Goal: Task Accomplishment & Management: Use online tool/utility

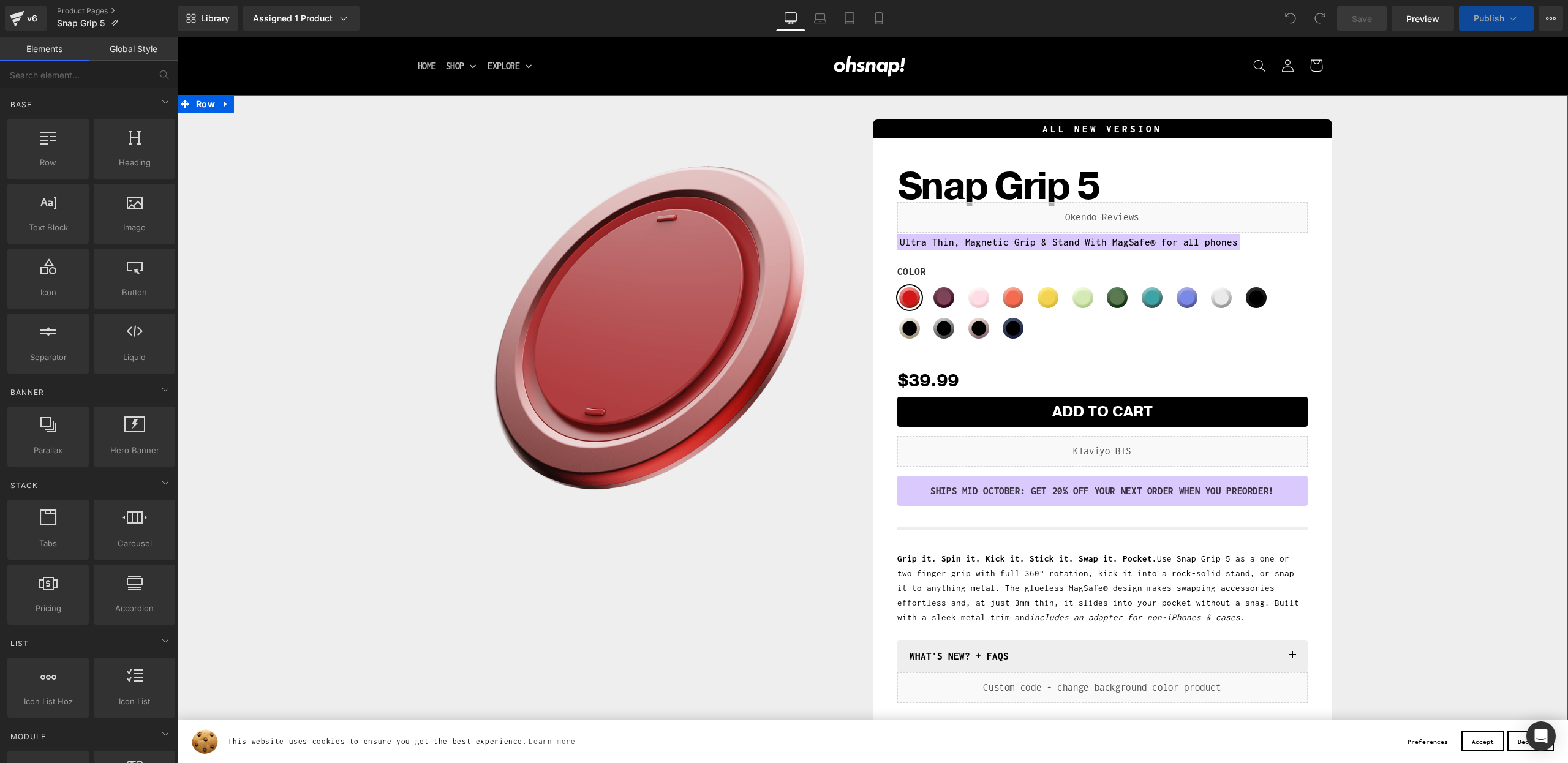
scroll to position [121, 0]
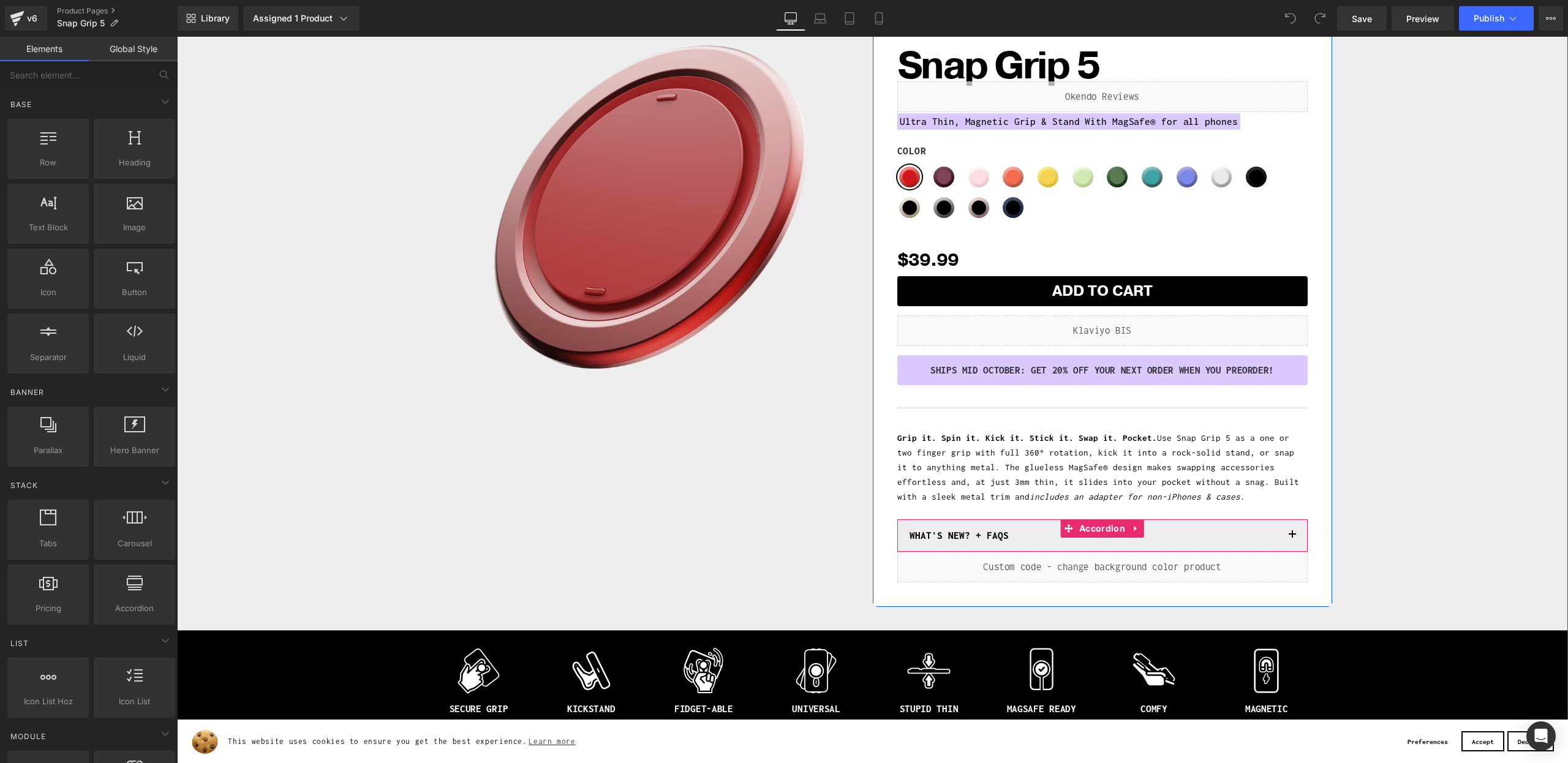
click at [1294, 535] on button "button" at bounding box center [1291, 535] width 24 height 33
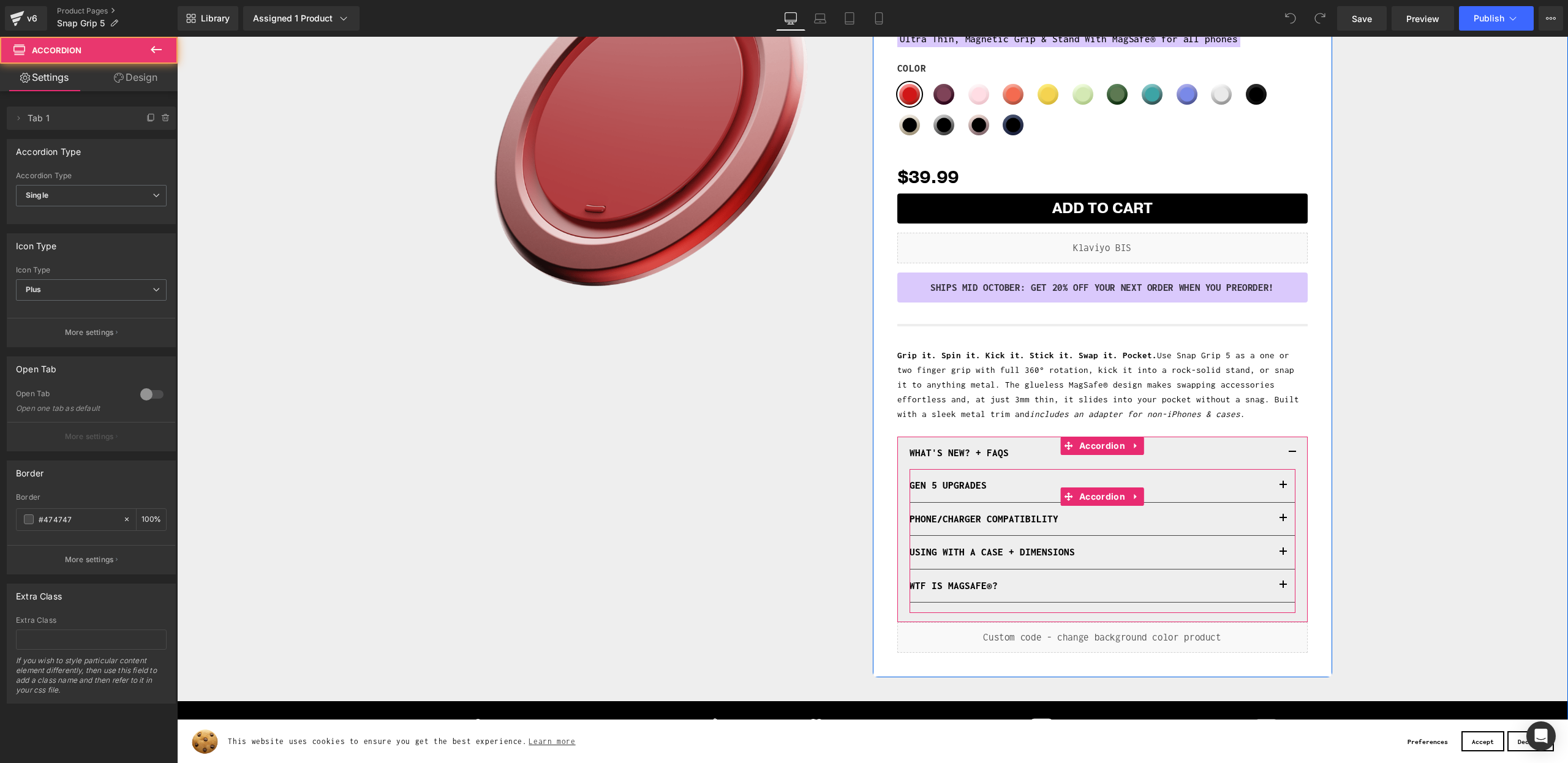
scroll to position [214, 0]
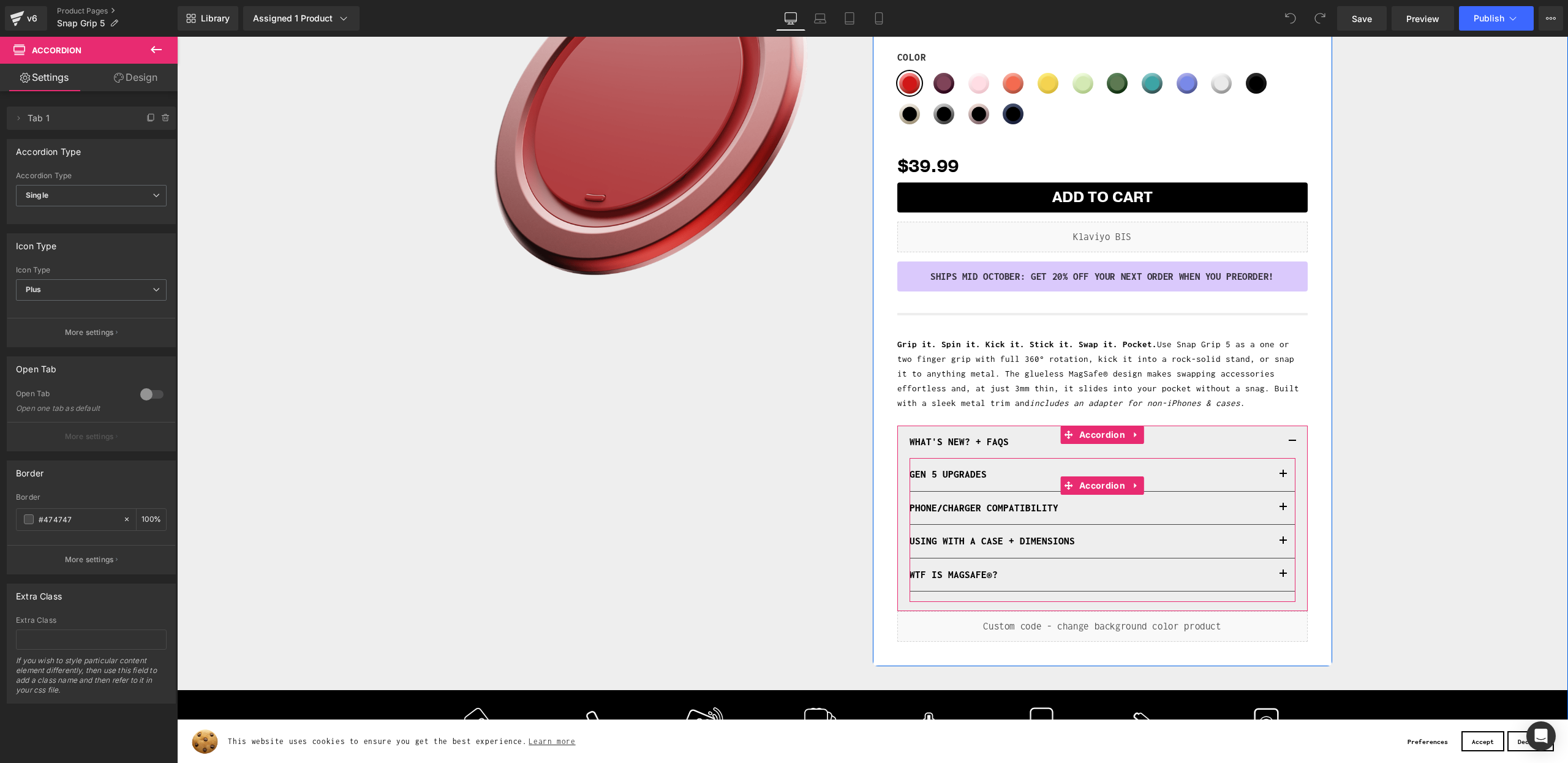
click at [1284, 544] on button "button" at bounding box center [1283, 541] width 24 height 33
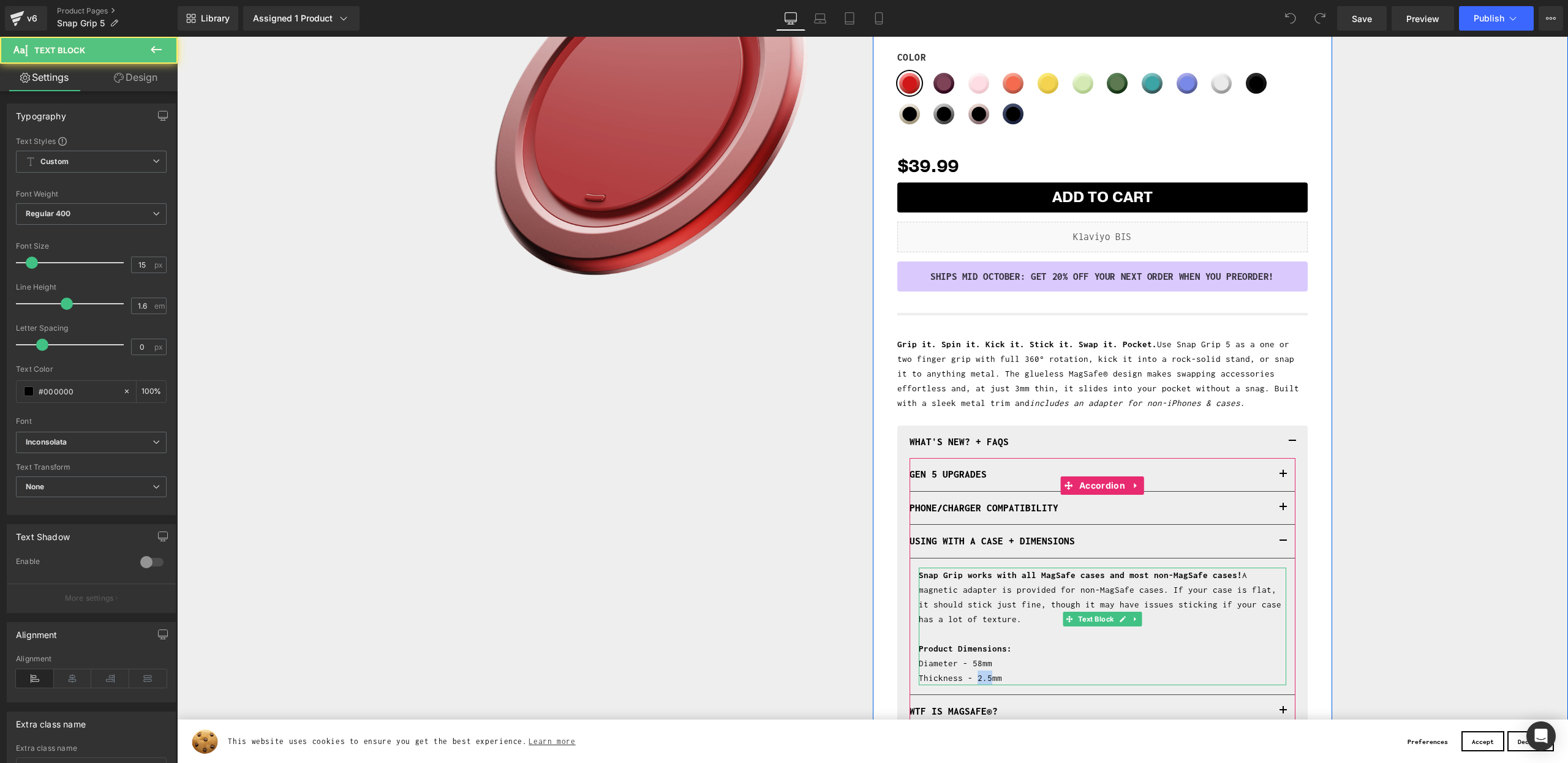
drag, startPoint x: 975, startPoint y: 663, endPoint x: 986, endPoint y: 661, distance: 11.2
click at [986, 670] on p "Thickness - 2.5mm" at bounding box center [1102, 677] width 367 height 15
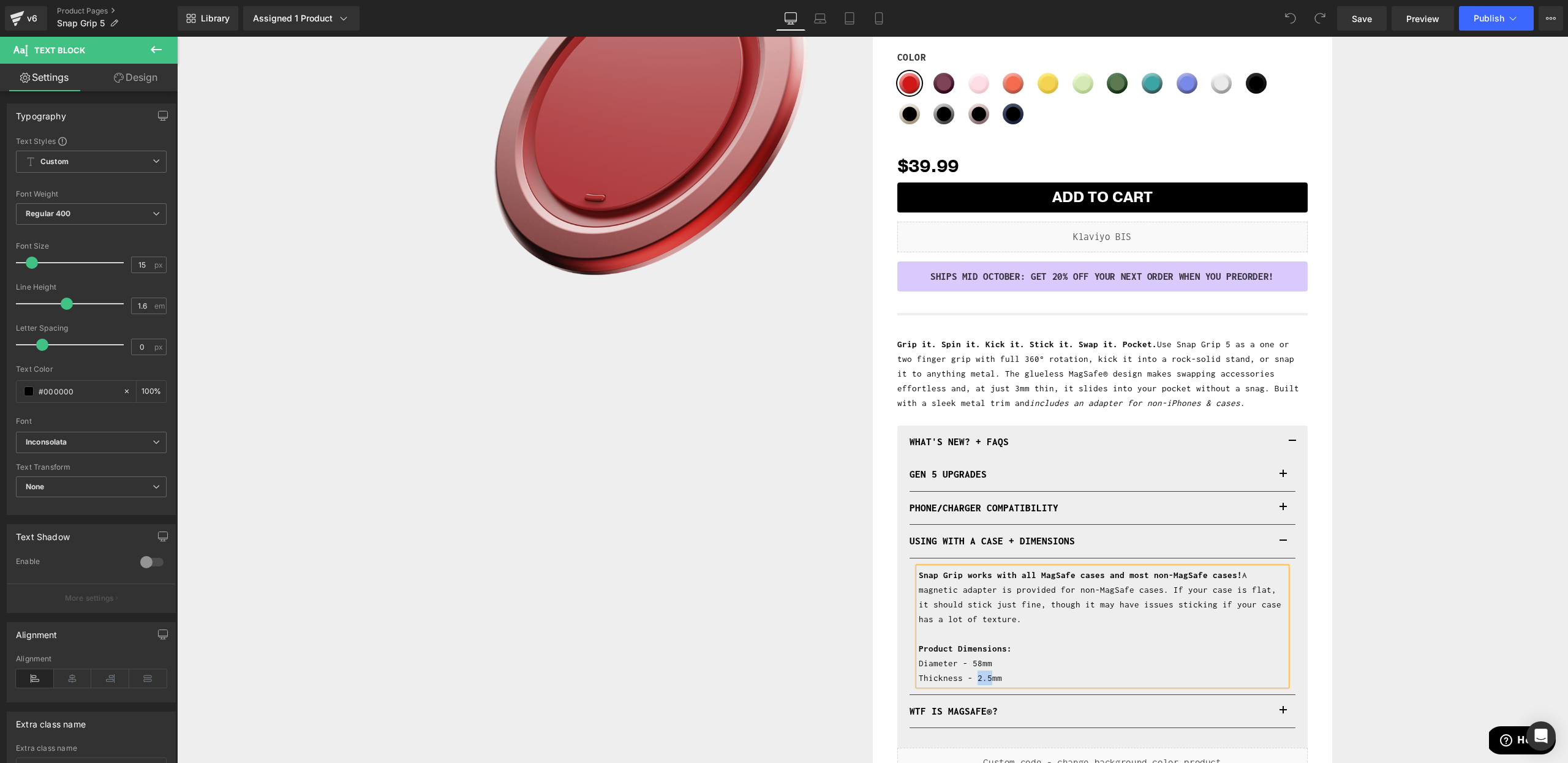
click at [1265, 514] on div "PHONE/CHARGER Compatibility Heading" at bounding box center [1102, 508] width 386 height 33
click at [974, 670] on p "Thickness - 2.5mm" at bounding box center [1102, 677] width 367 height 15
click at [1370, 26] on link "Save" at bounding box center [1361, 18] width 50 height 24
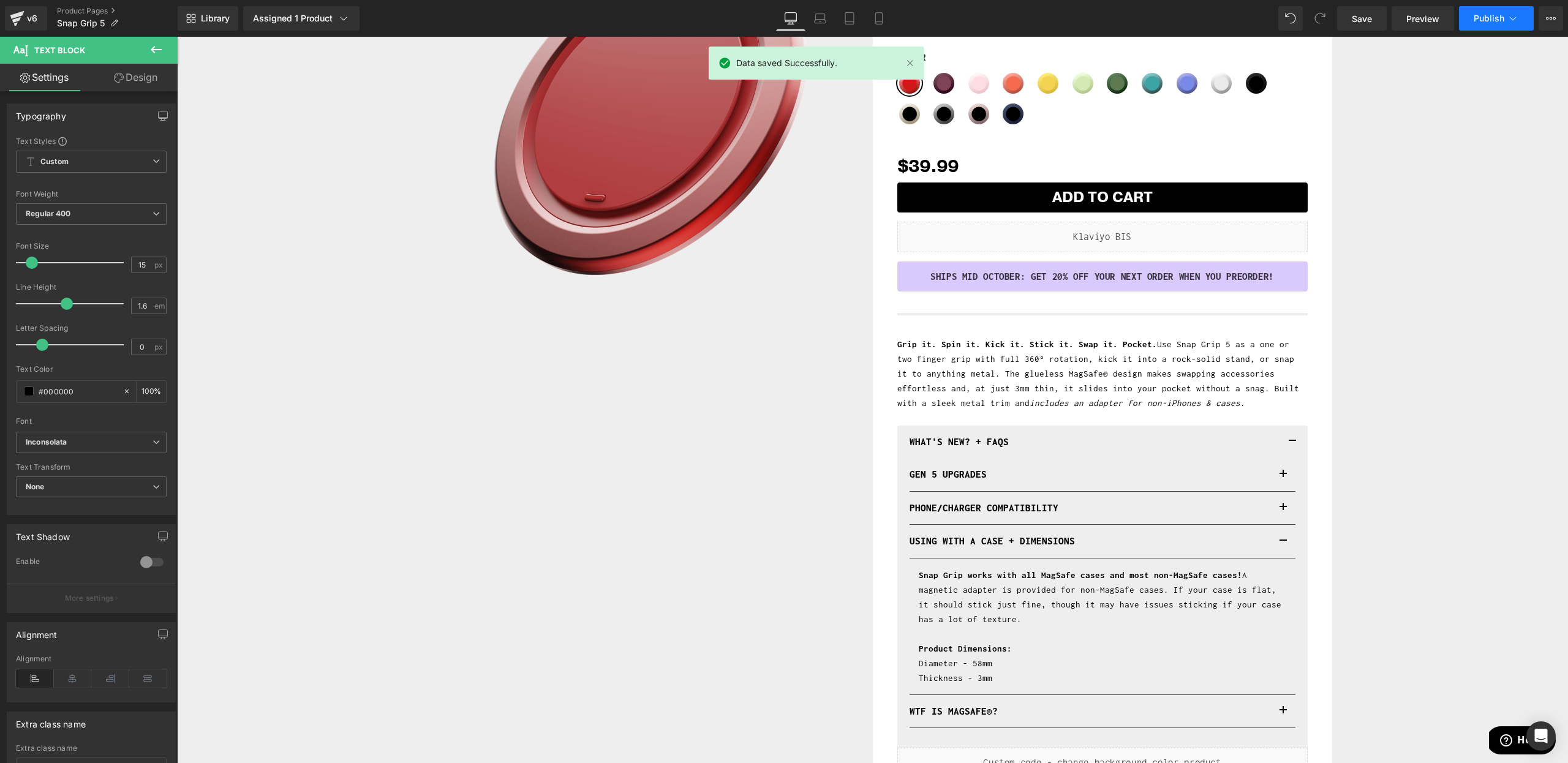
click at [1476, 23] on span "Publish" at bounding box center [1488, 18] width 30 height 10
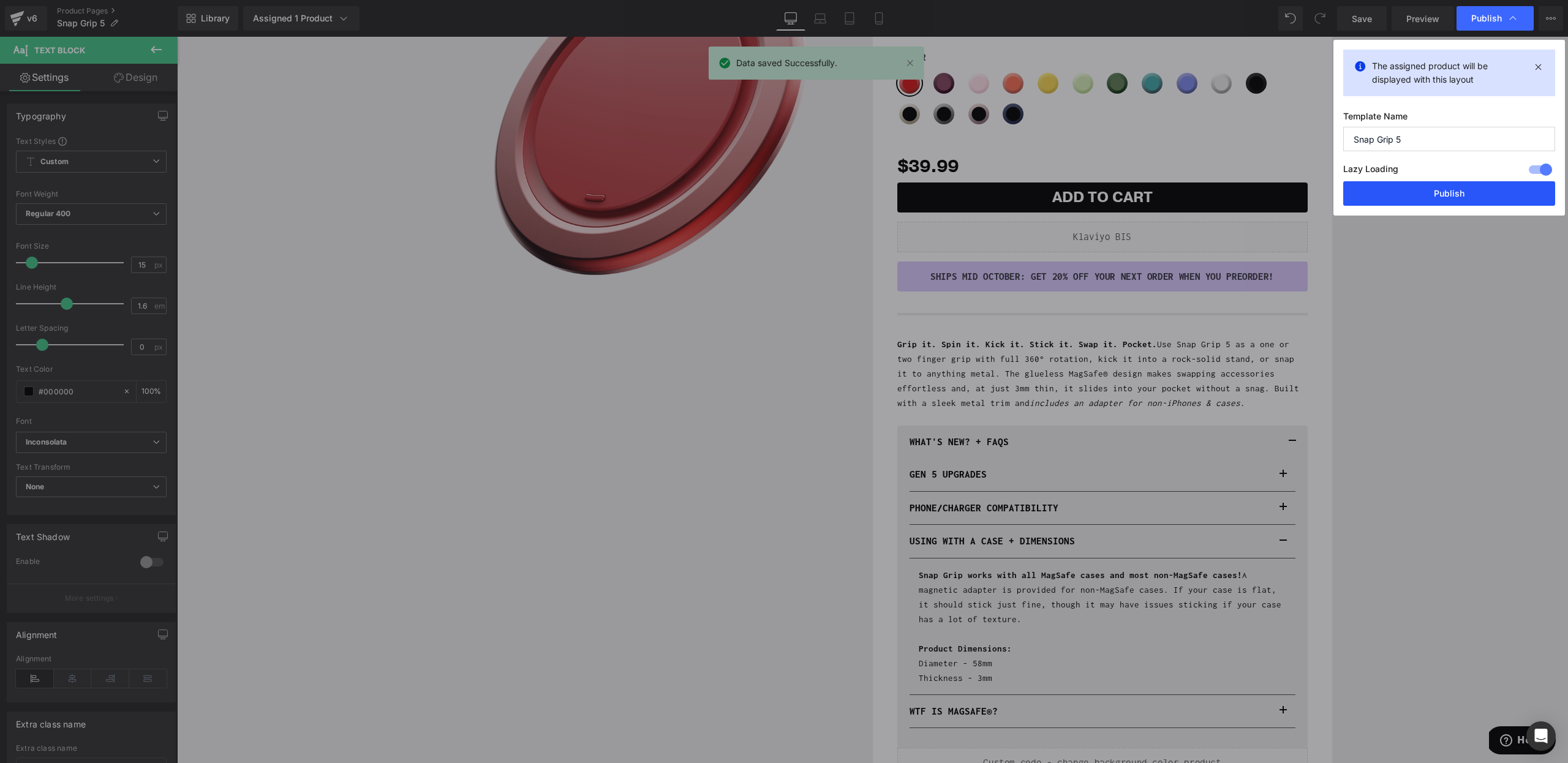
drag, startPoint x: 1432, startPoint y: 193, endPoint x: 1248, endPoint y: 164, distance: 186.3
click at [1432, 193] on button "Publish" at bounding box center [1449, 193] width 212 height 24
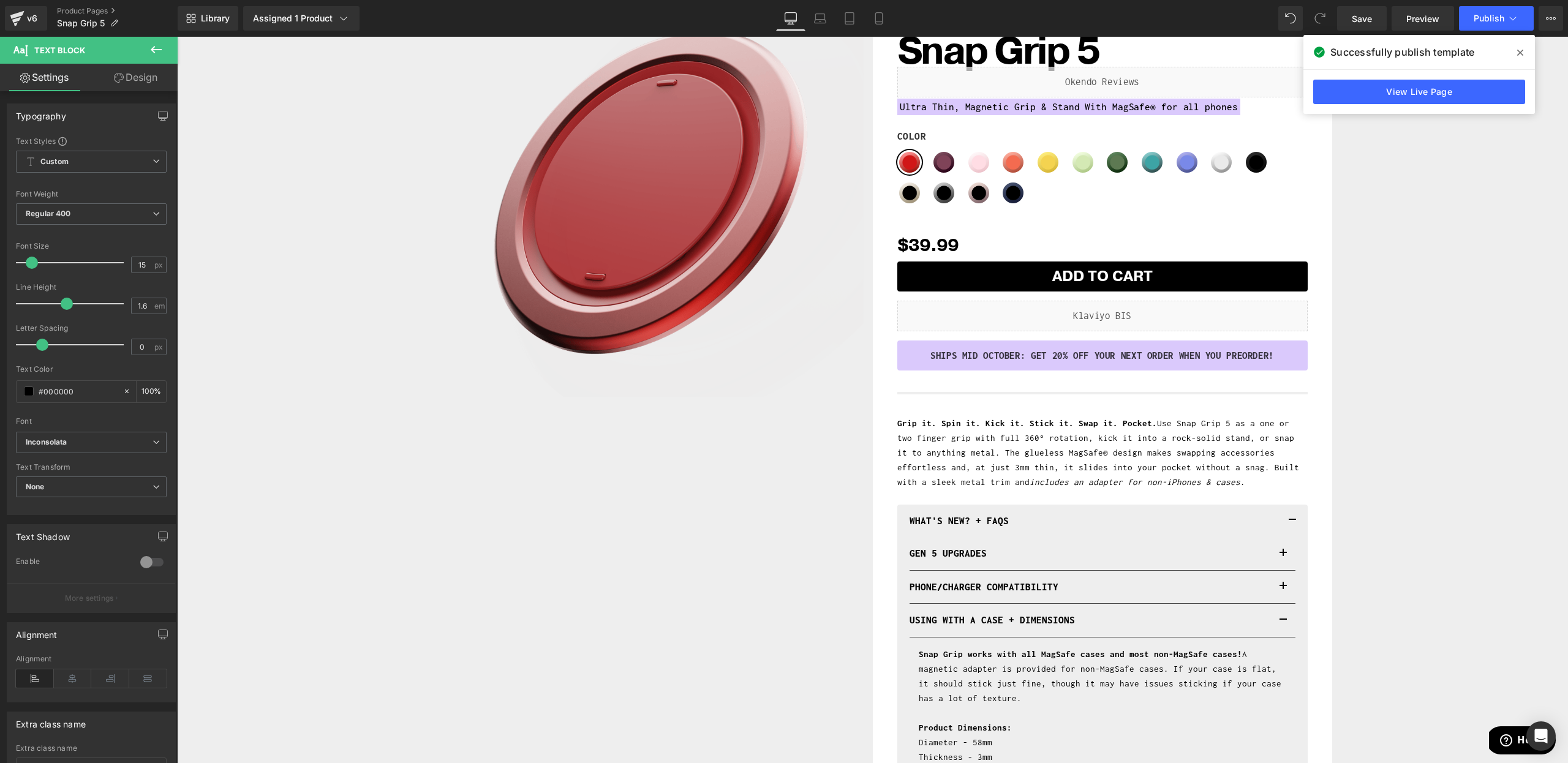
scroll to position [0, 0]
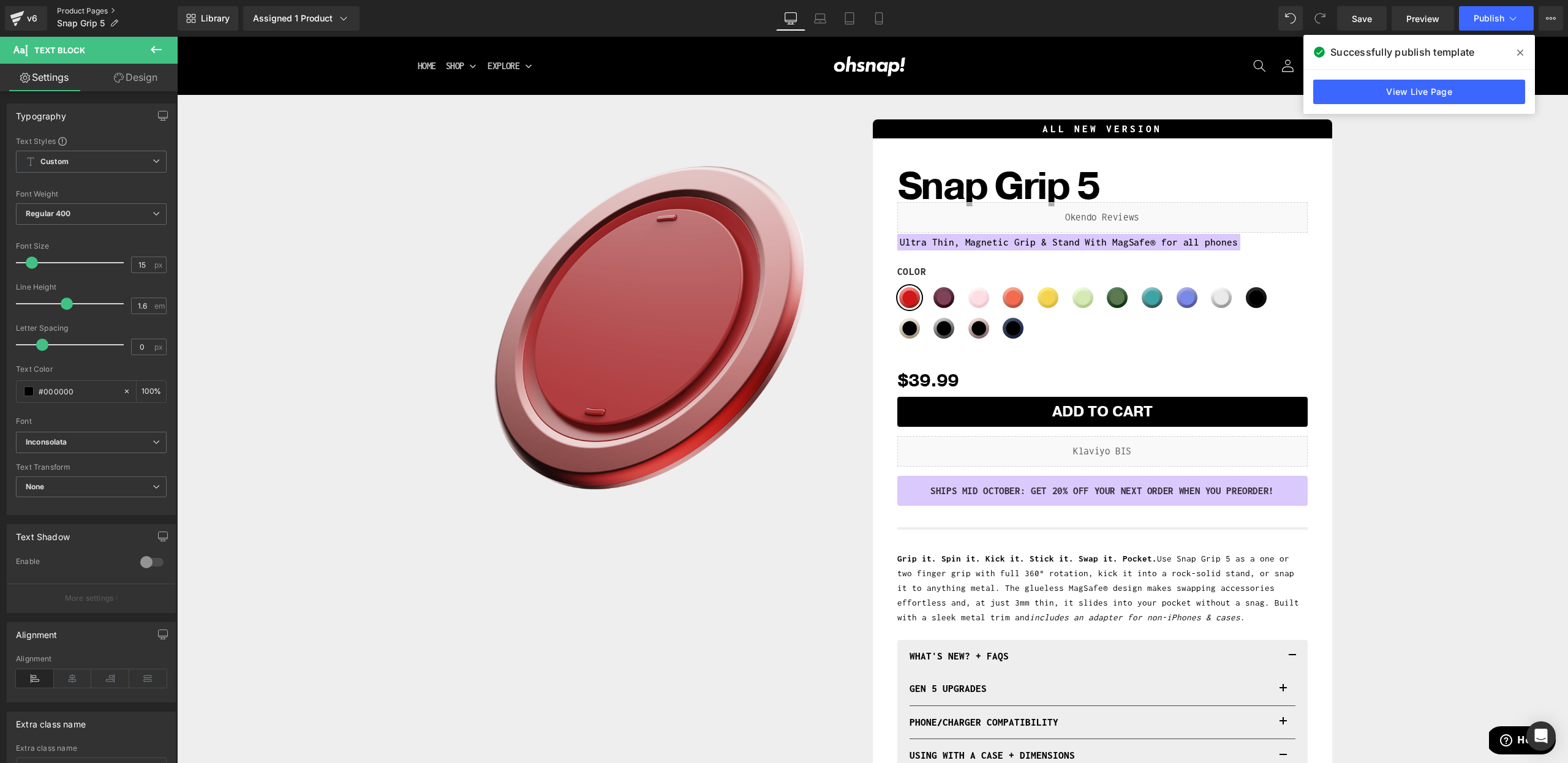
click at [68, 11] on link "Product Pages" at bounding box center [117, 11] width 121 height 10
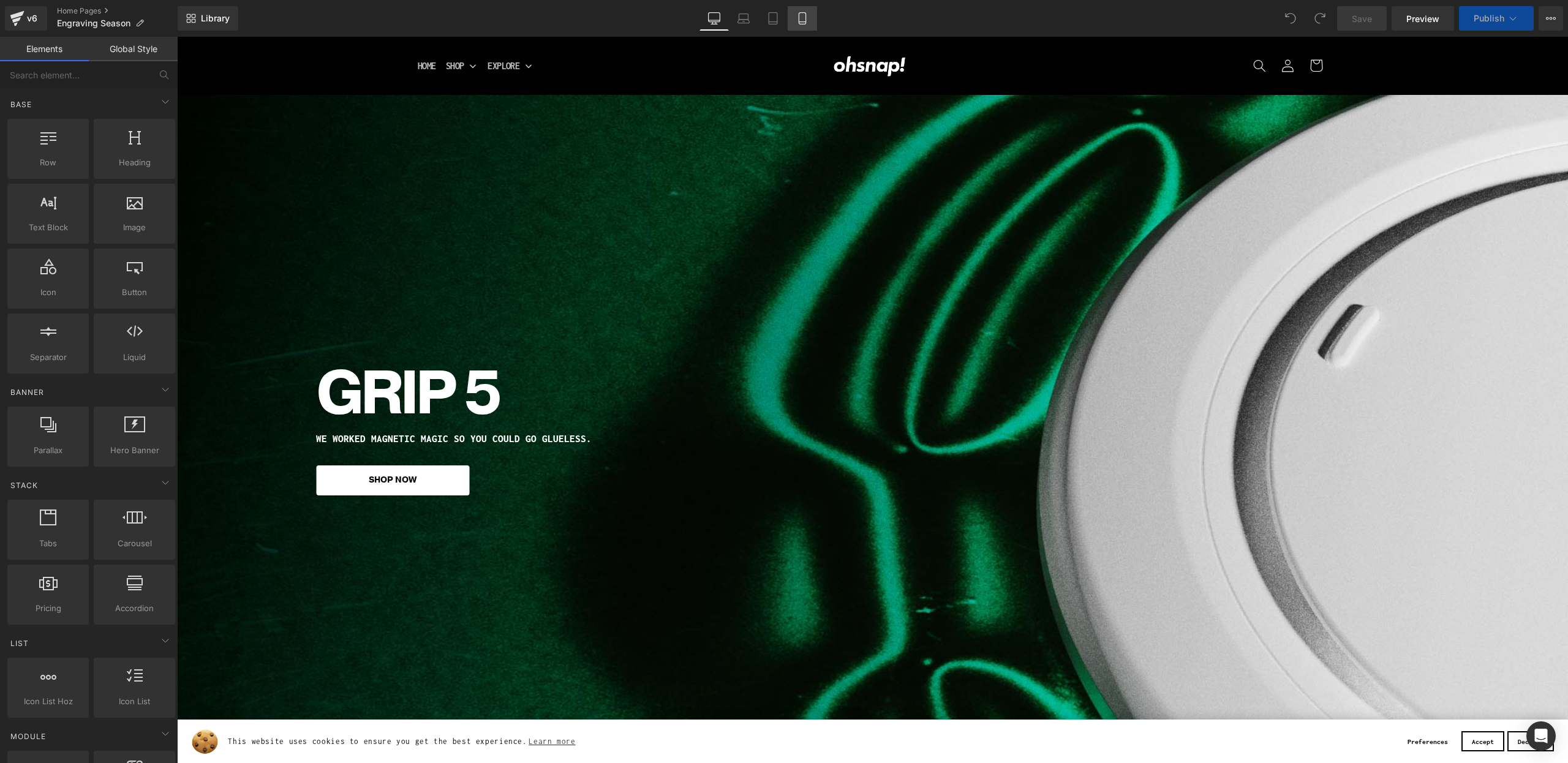
click at [809, 21] on link "Mobile" at bounding box center [802, 18] width 30 height 24
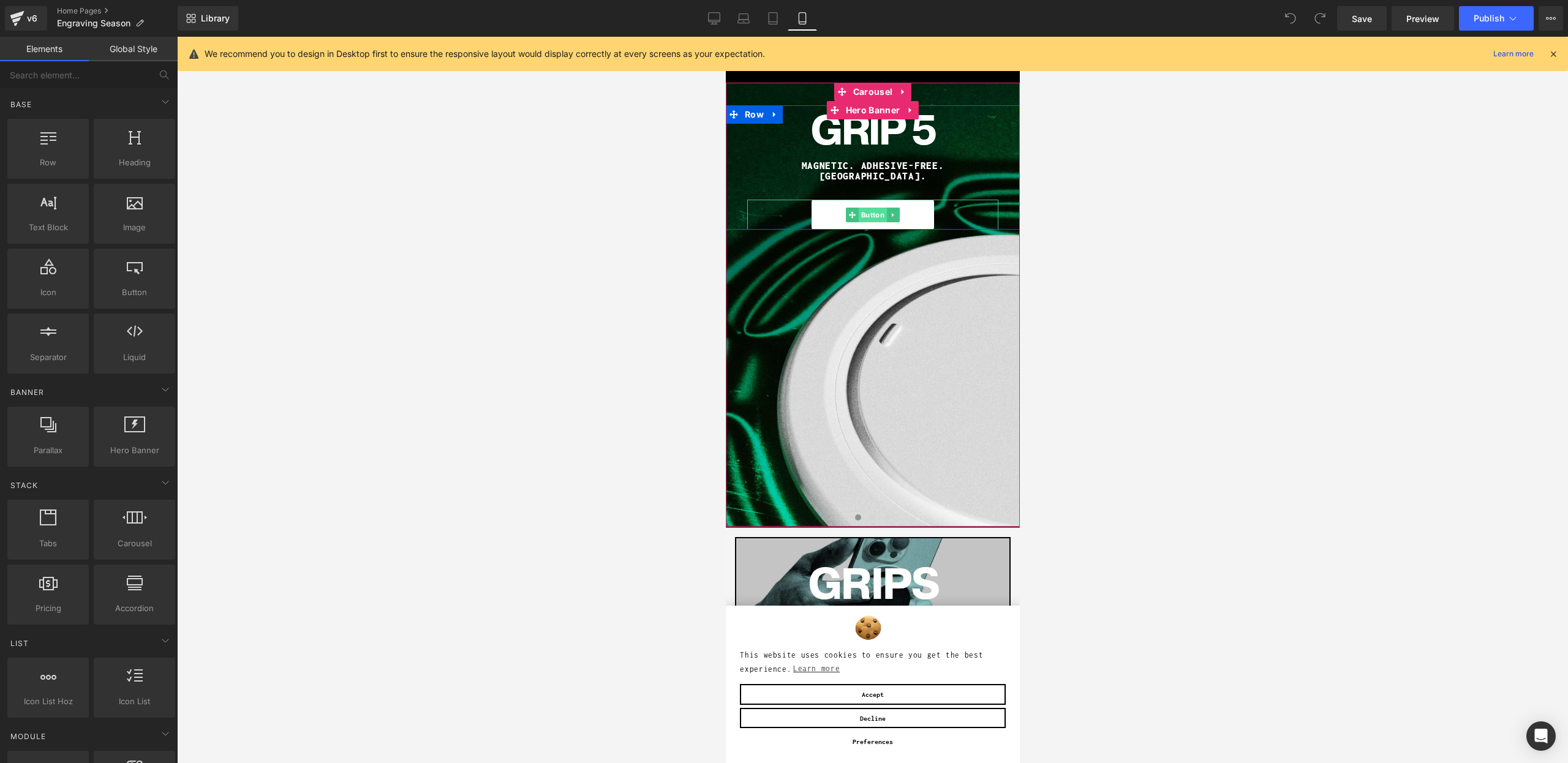
click at [866, 207] on span "Button" at bounding box center [872, 214] width 28 height 15
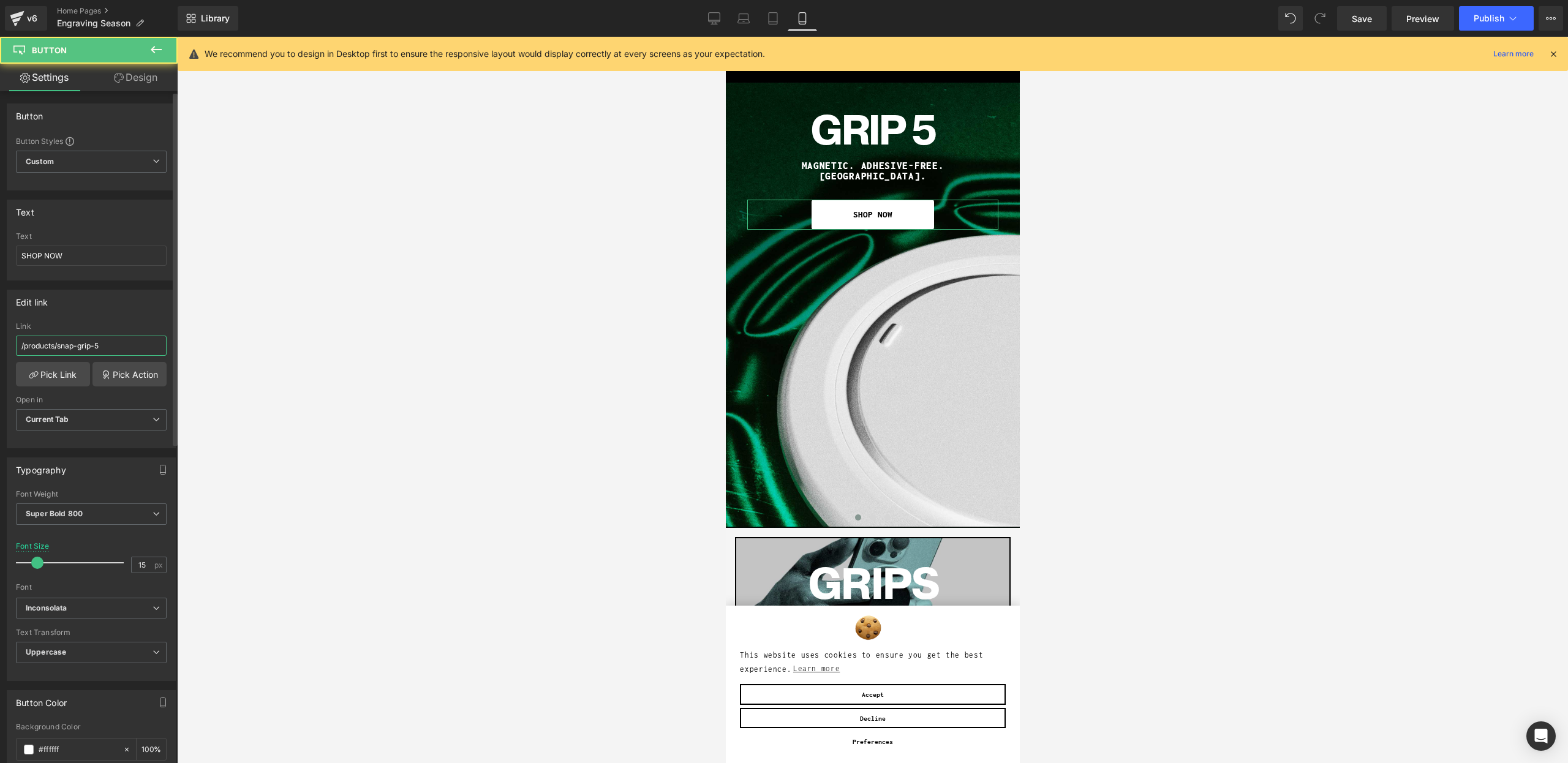
click at [128, 351] on input "/products/snap-grip-5" at bounding box center [90, 345] width 150 height 20
click at [720, 21] on link "Desktop" at bounding box center [714, 18] width 30 height 24
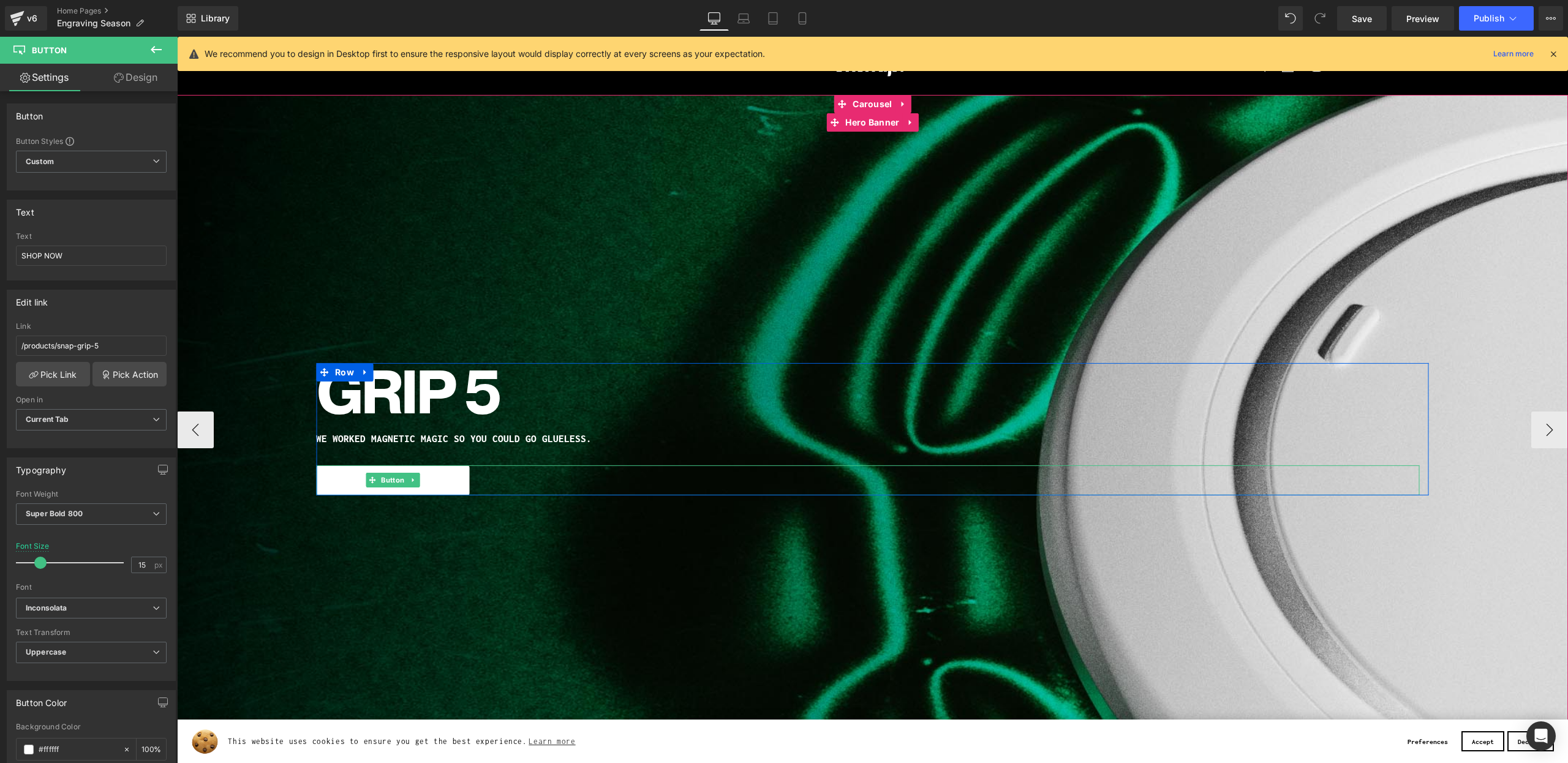
click at [387, 482] on span "Button" at bounding box center [392, 479] width 28 height 15
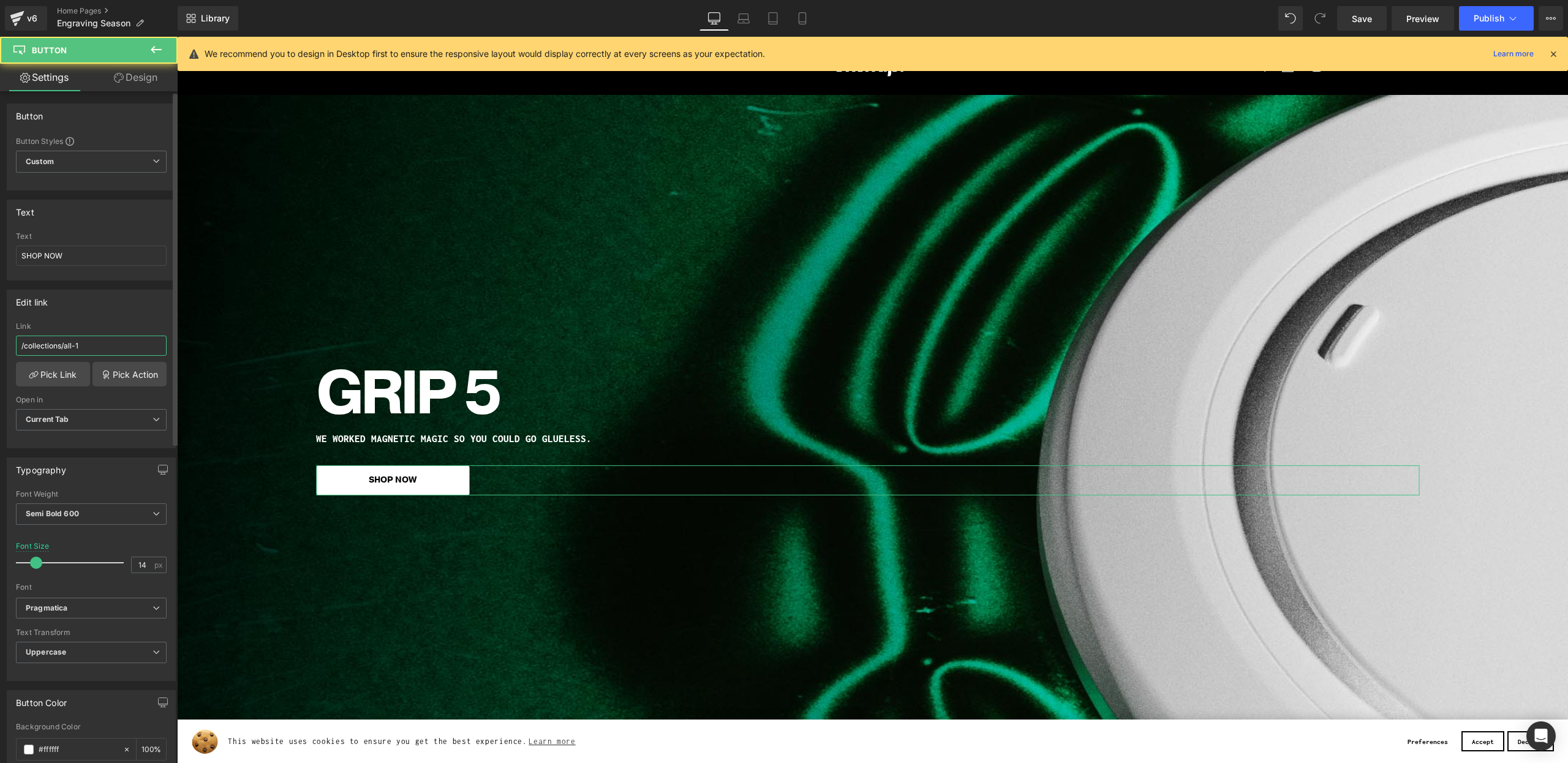
click at [89, 338] on input "/collections/all-1" at bounding box center [90, 345] width 150 height 20
paste input "products/snap-grip-5"
type input "/products/snap-grip-5"
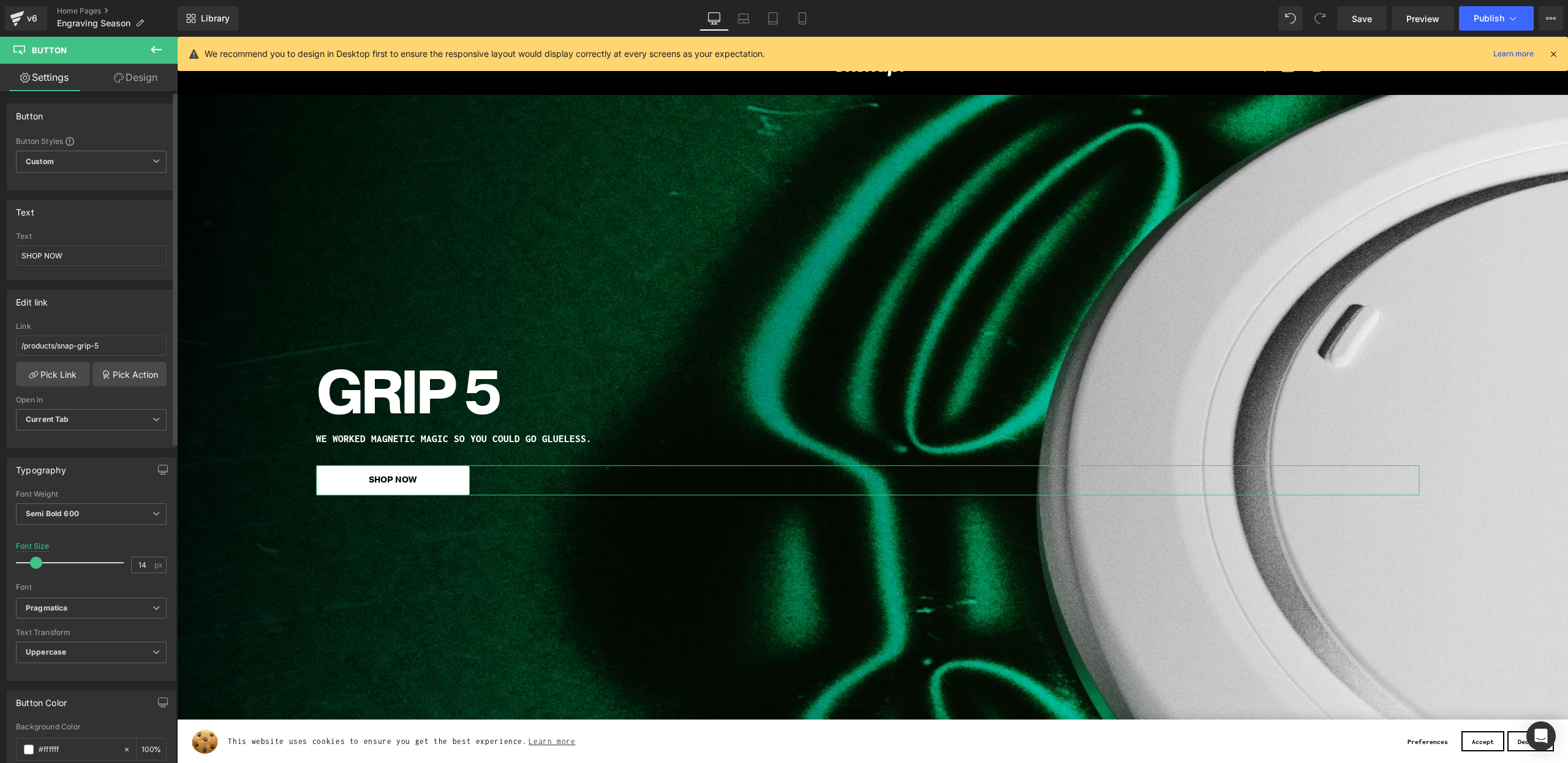
click at [101, 324] on div "Link" at bounding box center [90, 326] width 150 height 9
click at [1555, 58] on icon at bounding box center [1553, 54] width 11 height 11
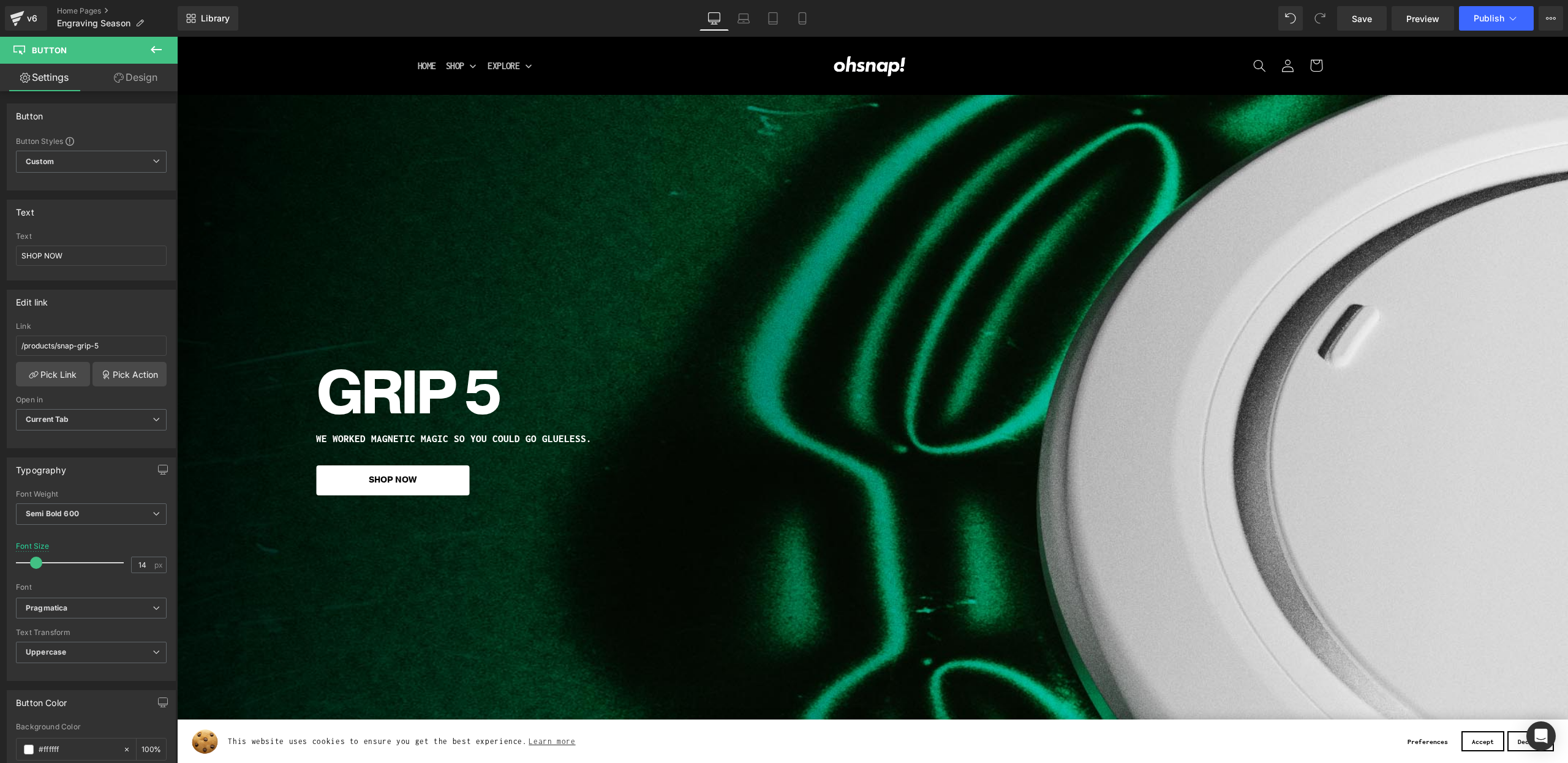
click at [1311, 16] on span at bounding box center [1319, 18] width 24 height 24
click at [1355, 17] on span "Save" at bounding box center [1361, 19] width 20 height 12
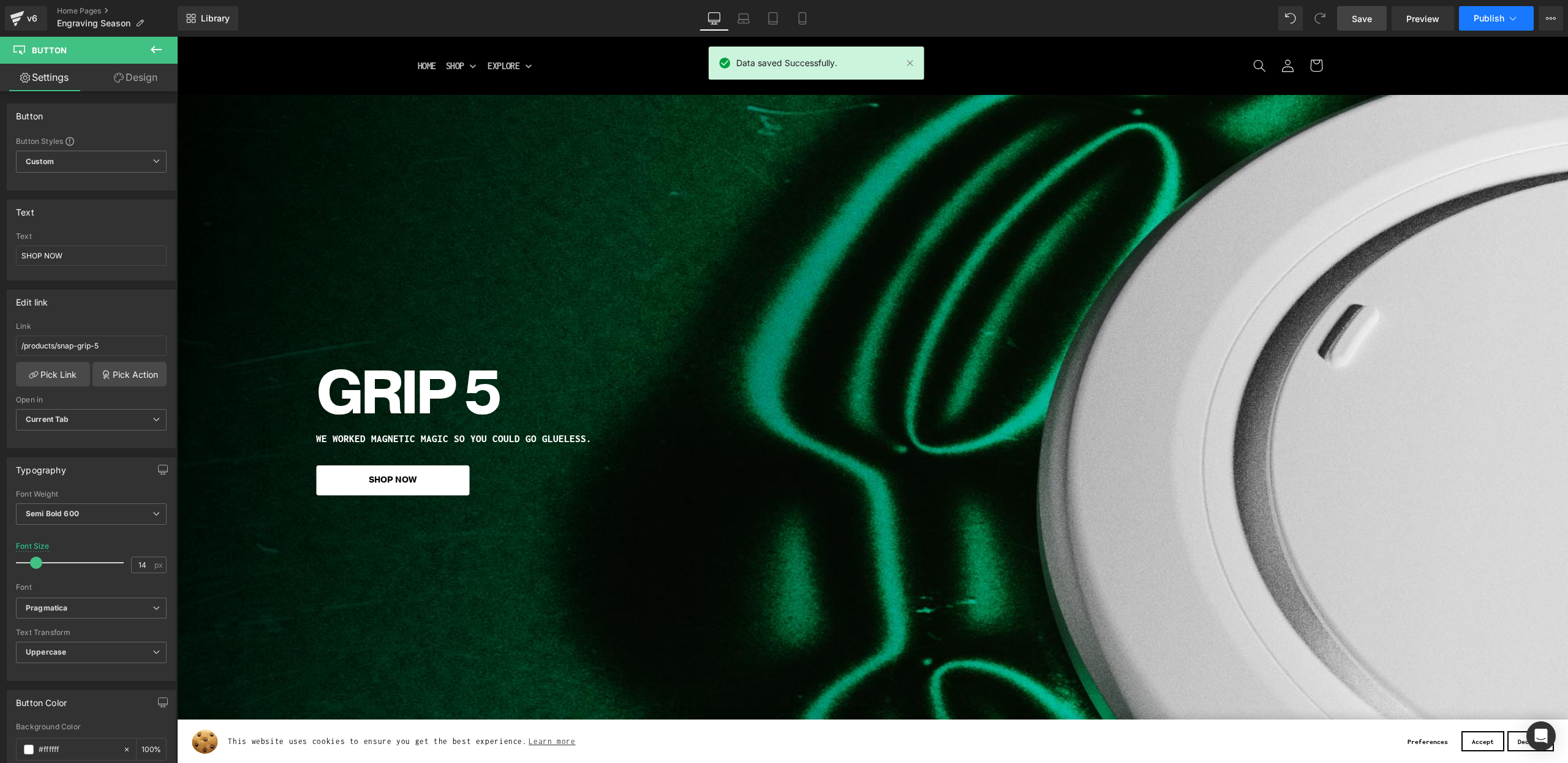
click at [1481, 22] on span "Publish" at bounding box center [1488, 18] width 30 height 10
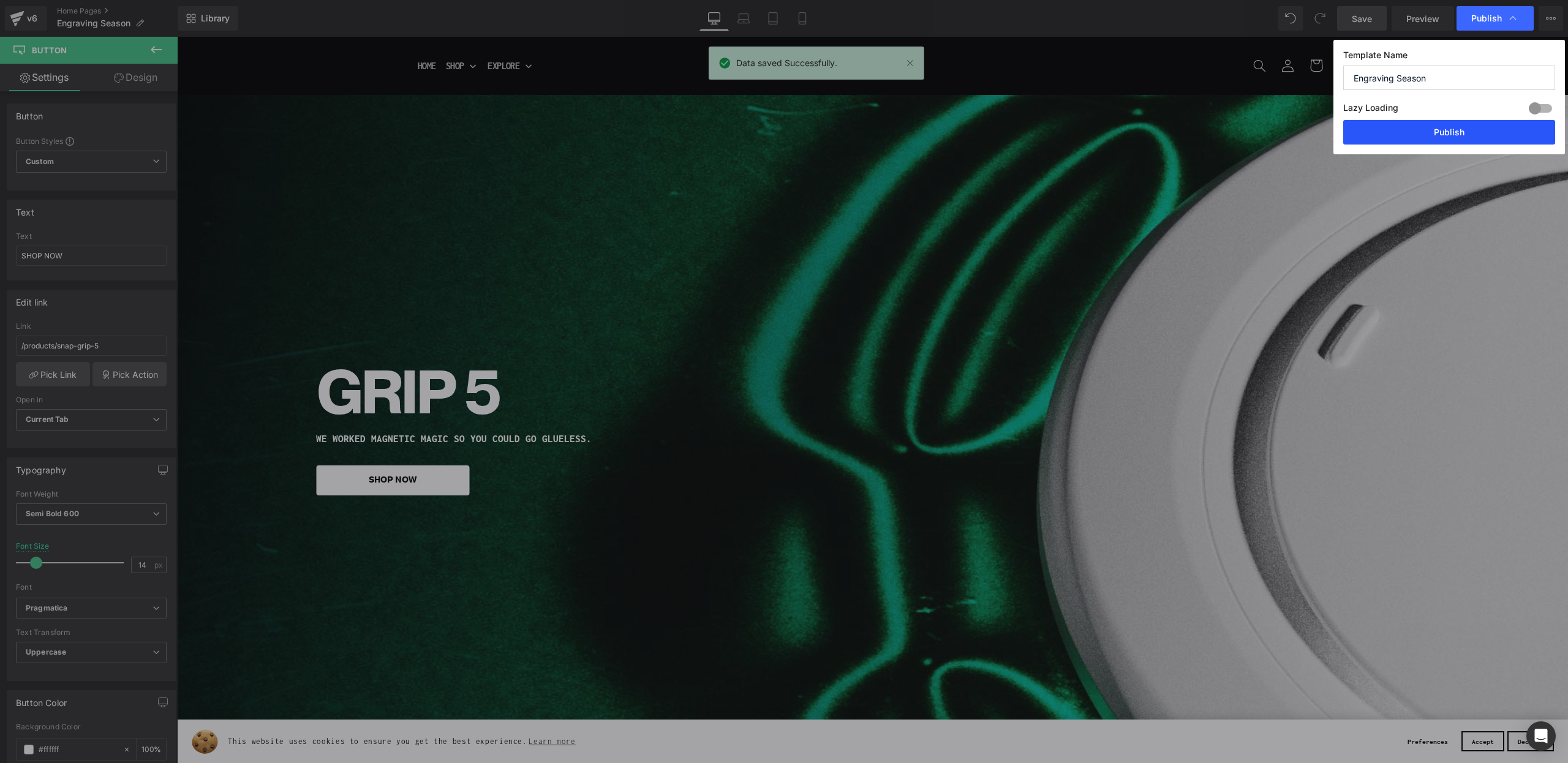
click at [1402, 135] on button "Publish" at bounding box center [1449, 132] width 212 height 24
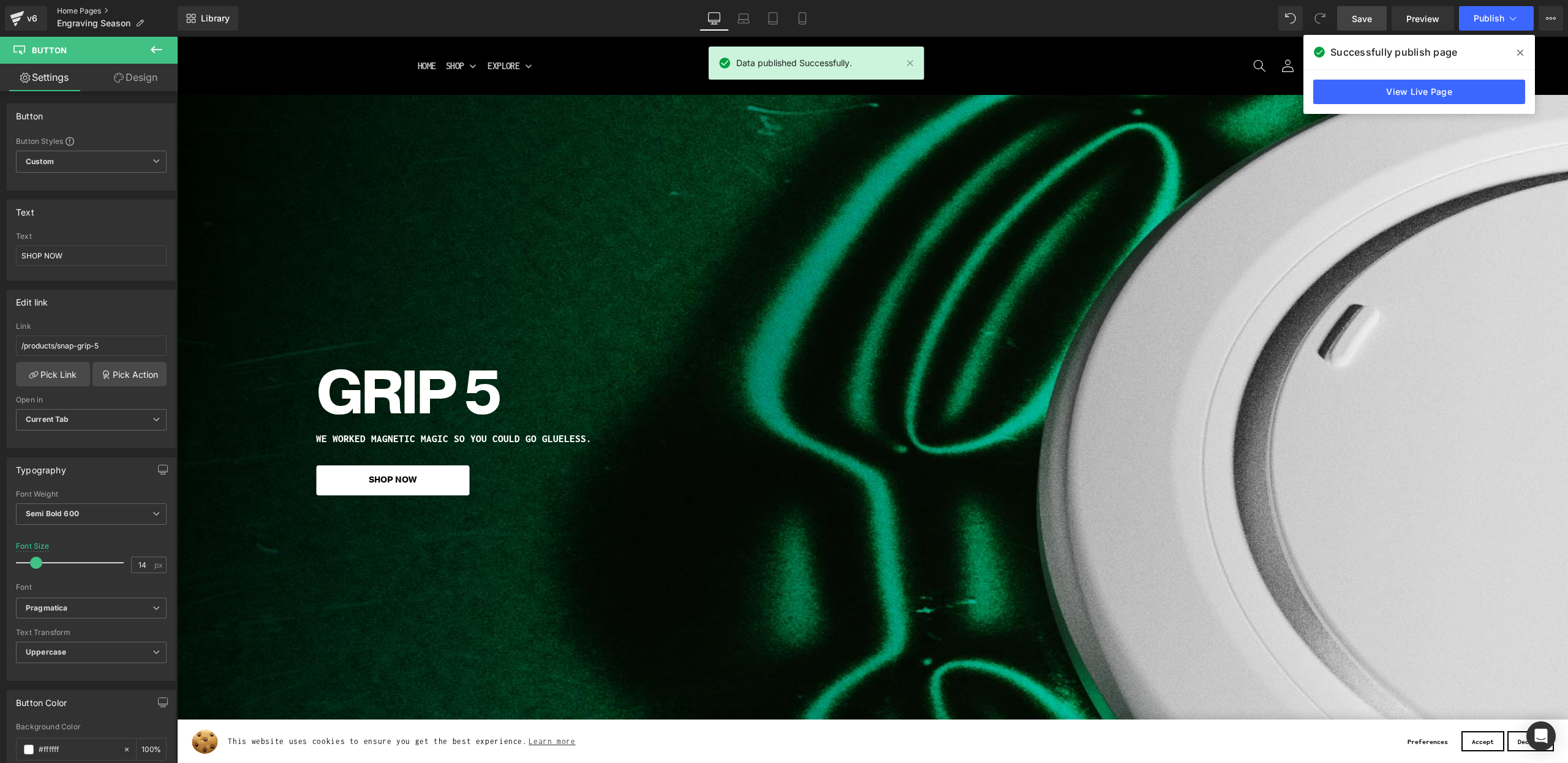
click at [60, 9] on link "Home Pages" at bounding box center [117, 11] width 121 height 10
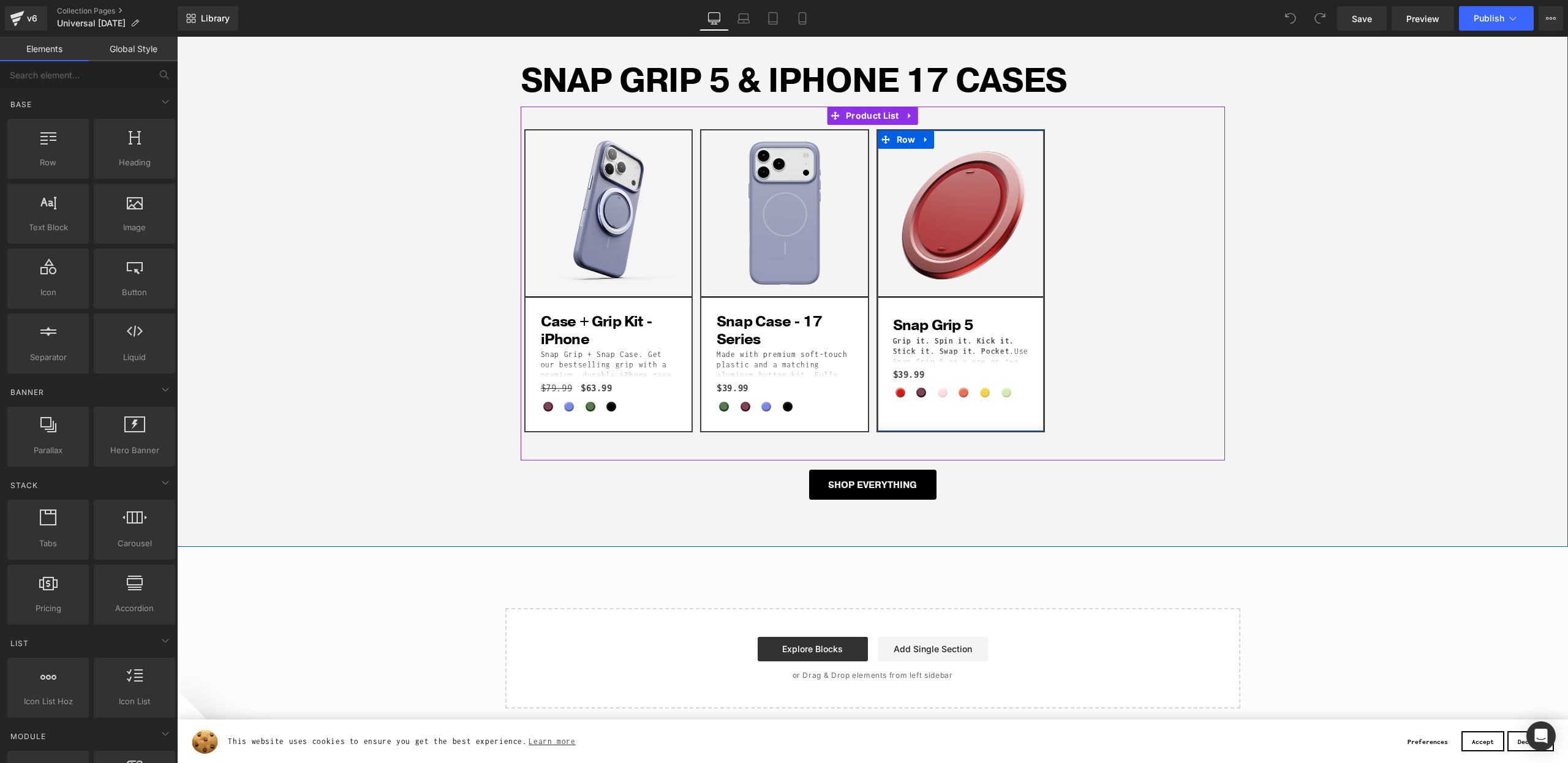
scroll to position [101, 0]
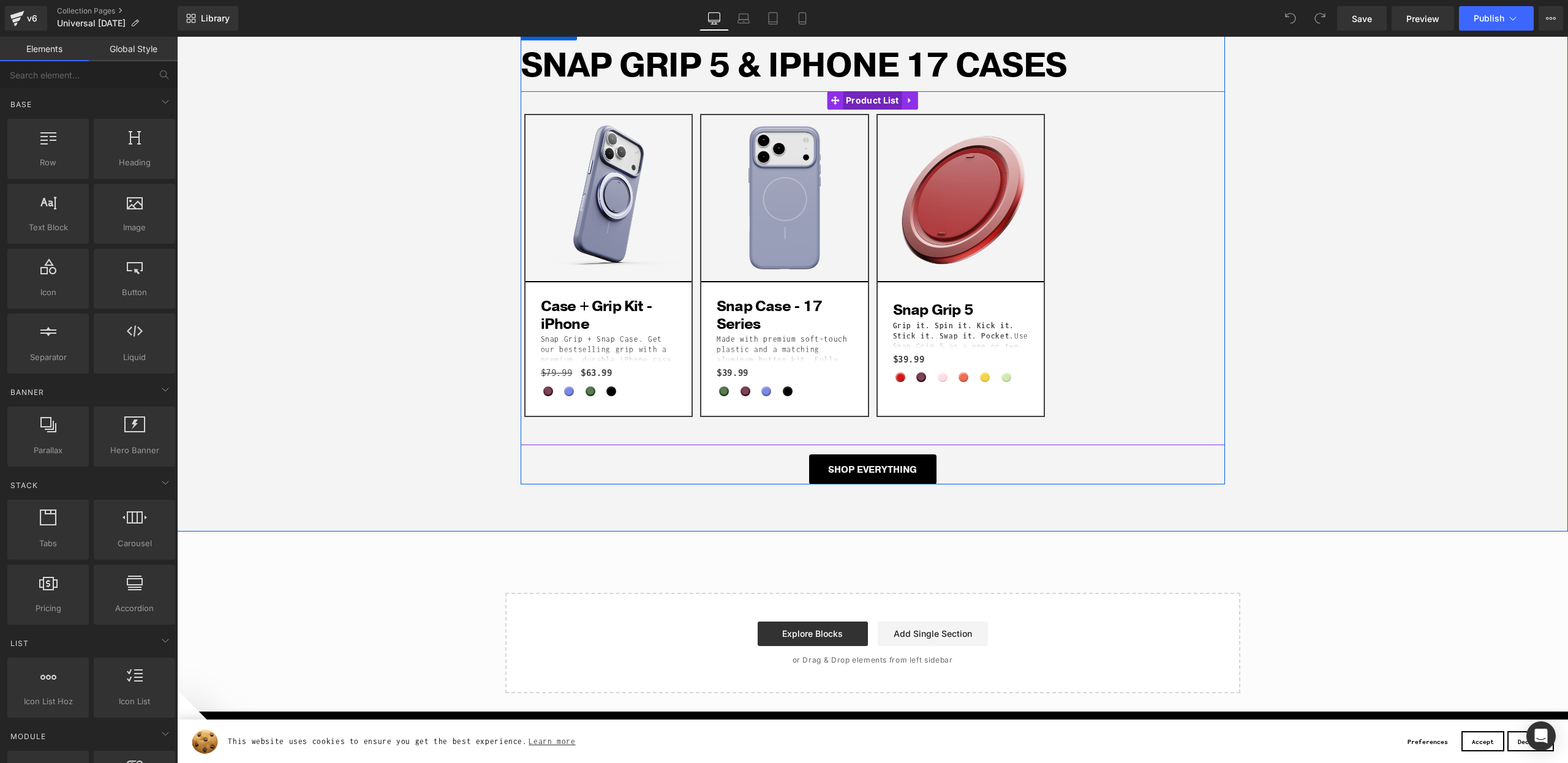
click at [874, 104] on span "Product List" at bounding box center [872, 101] width 59 height 19
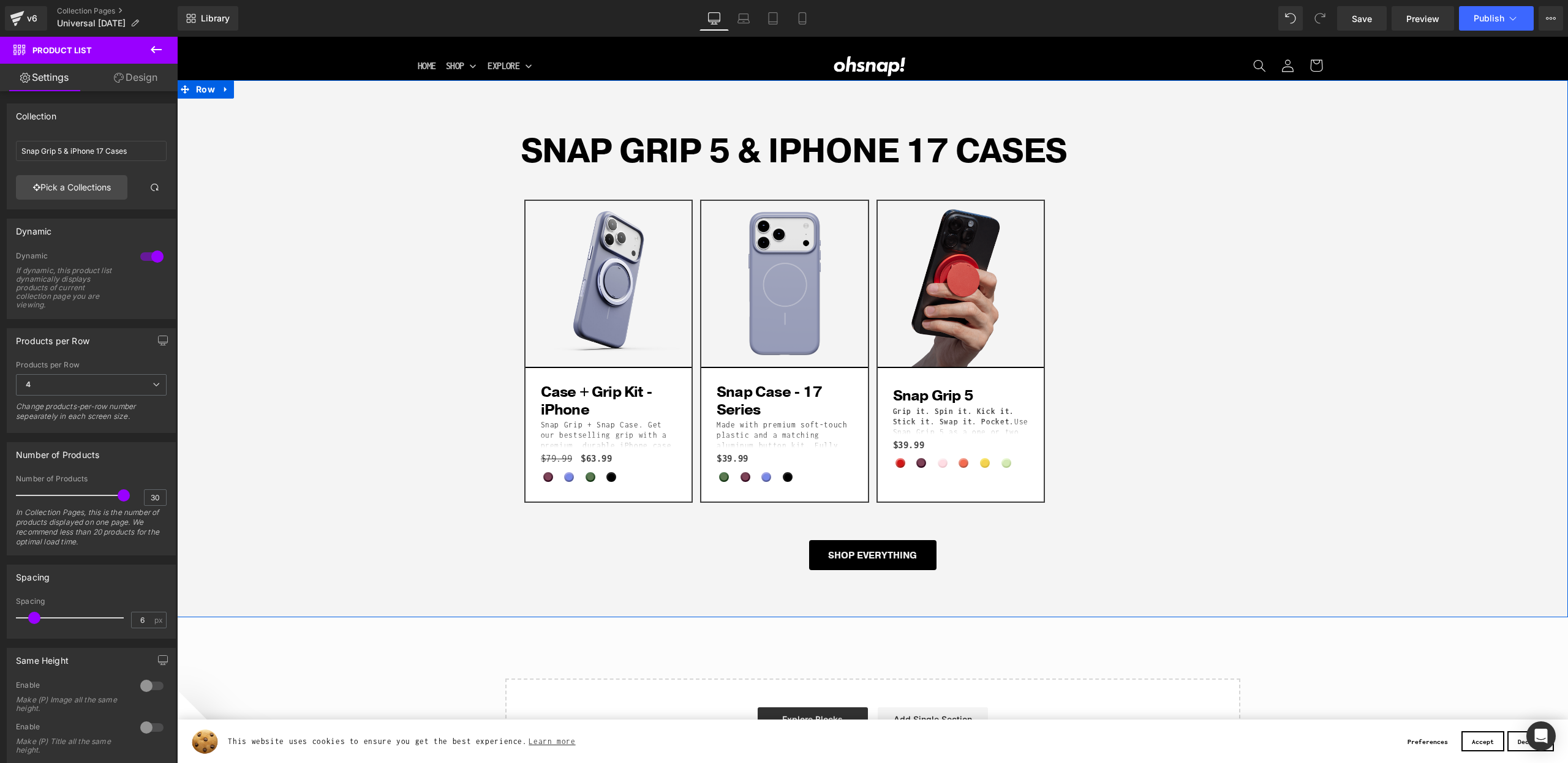
scroll to position [0, 0]
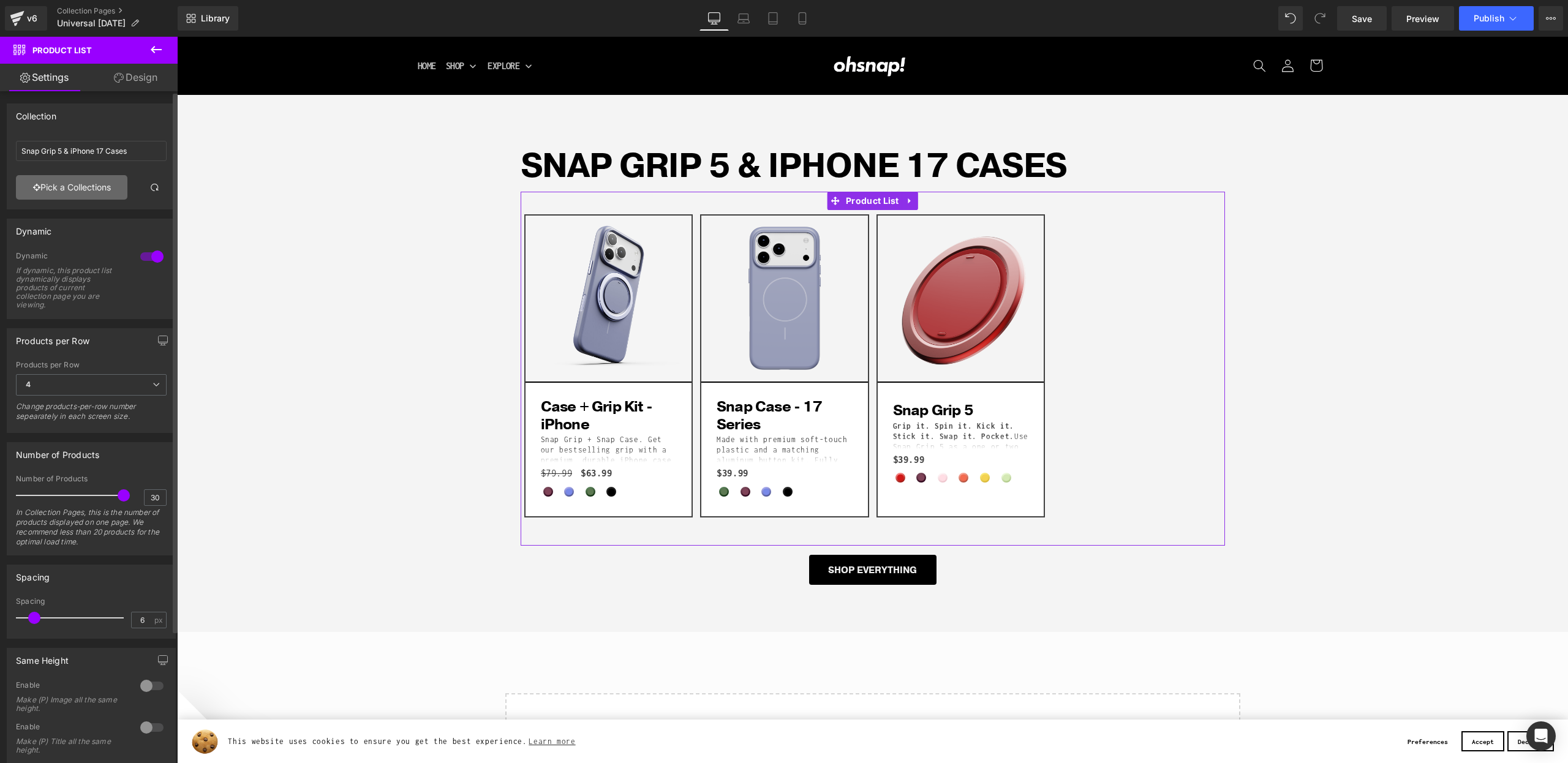
click at [72, 185] on link "Pick a Collections" at bounding box center [71, 187] width 111 height 24
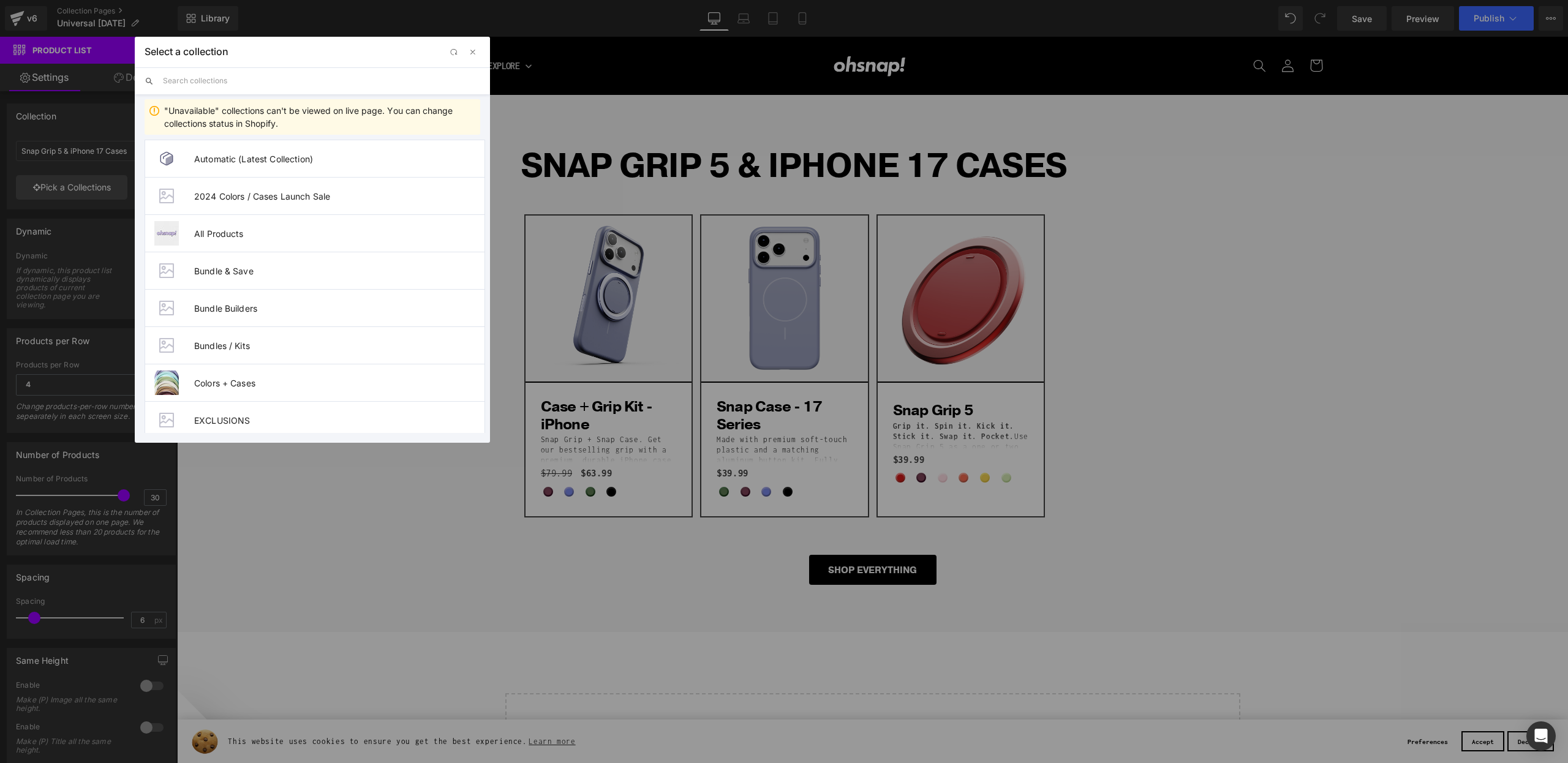
click at [229, 87] on input "text" at bounding box center [321, 80] width 317 height 27
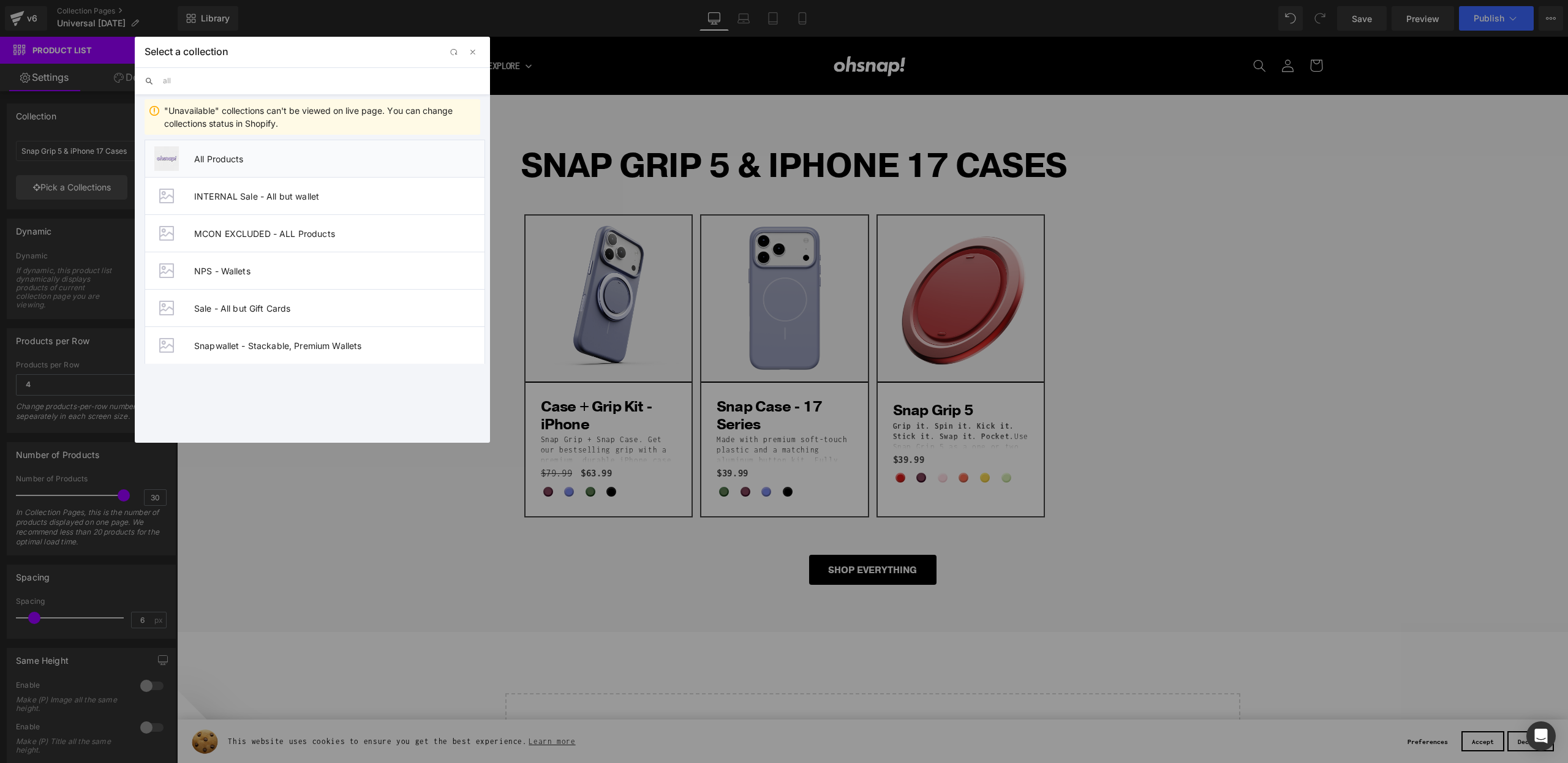
type input "all"
click at [201, 155] on span "All Products" at bounding box center [339, 158] width 290 height 10
type input "All Products"
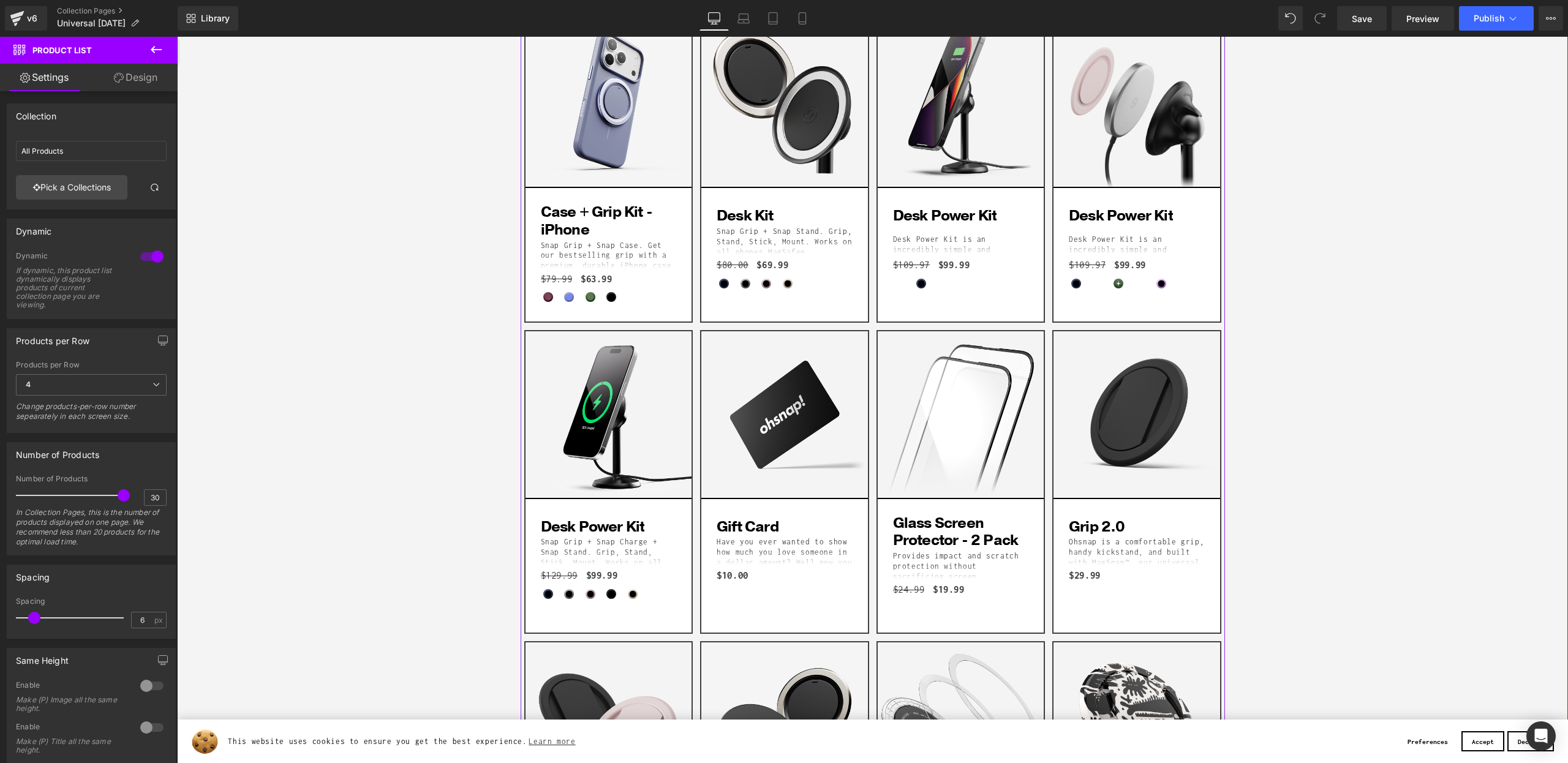
scroll to position [1995, 0]
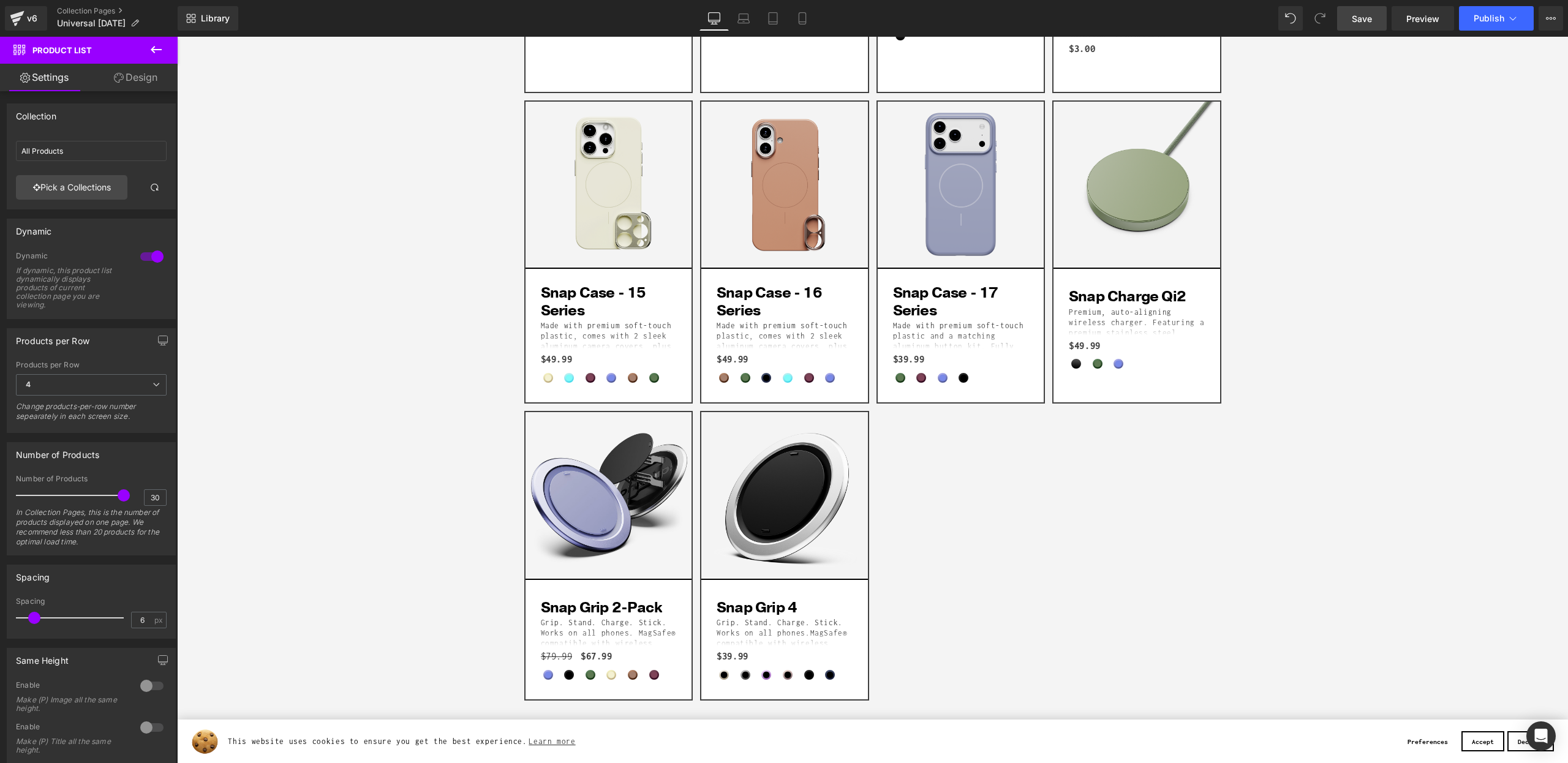
click at [1349, 21] on link "Save" at bounding box center [1361, 18] width 50 height 24
click at [1531, 14] on button "Publish" at bounding box center [1496, 18] width 75 height 24
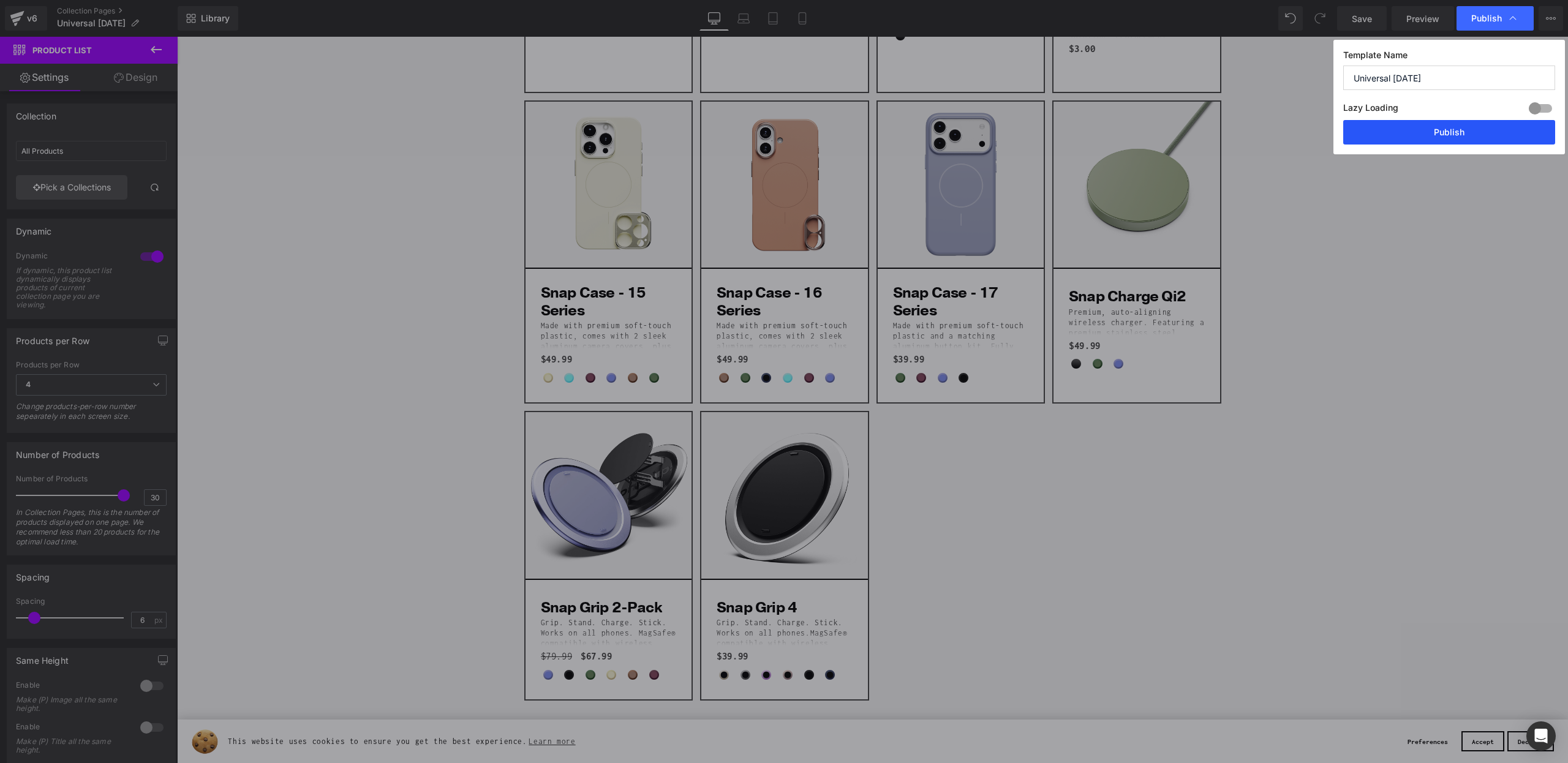
click at [1414, 138] on button "Publish" at bounding box center [1449, 132] width 212 height 24
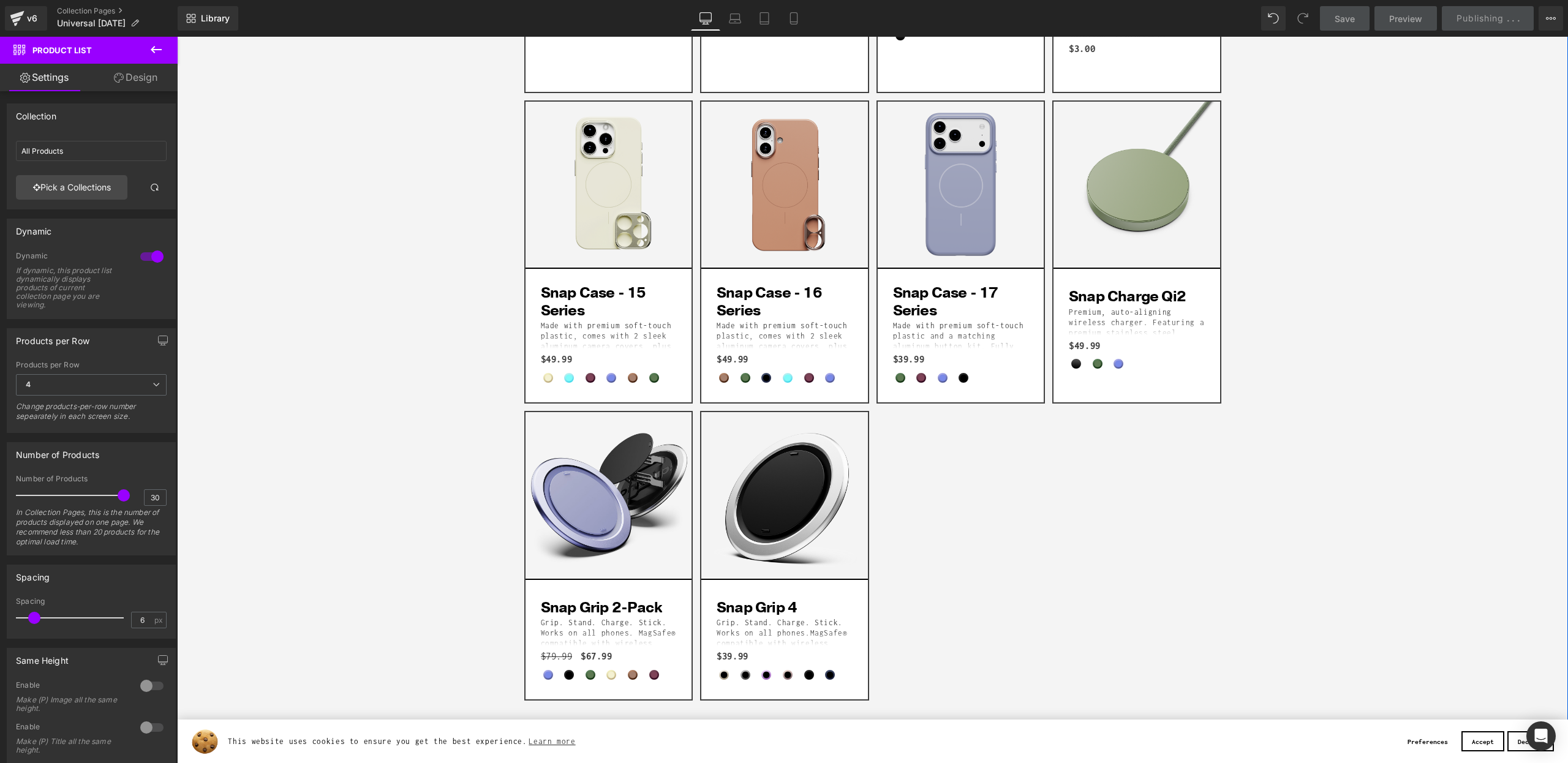
scroll to position [0, 0]
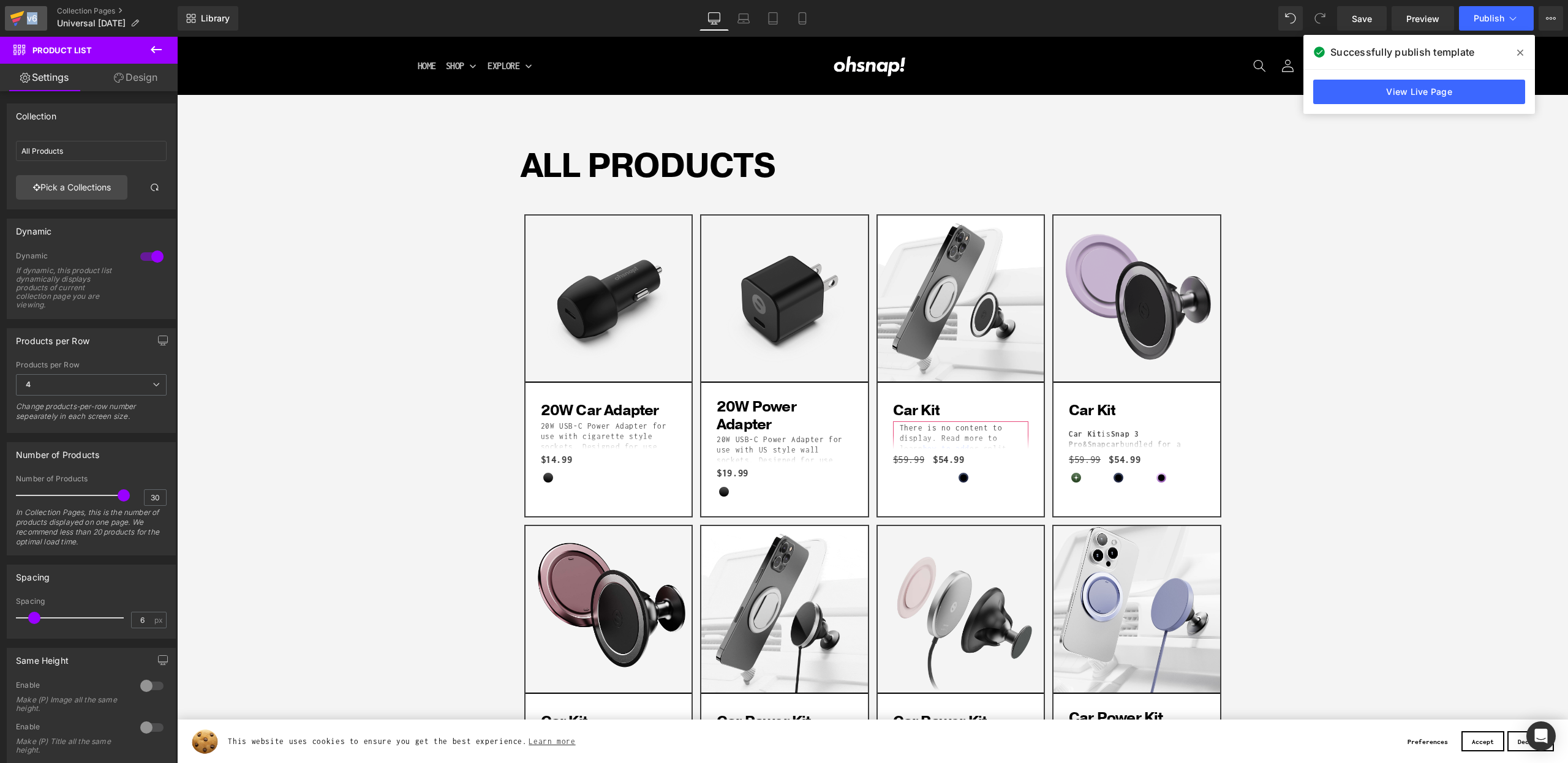
click at [18, 19] on icon at bounding box center [16, 19] width 9 height 5
